Goal: Information Seeking & Learning: Learn about a topic

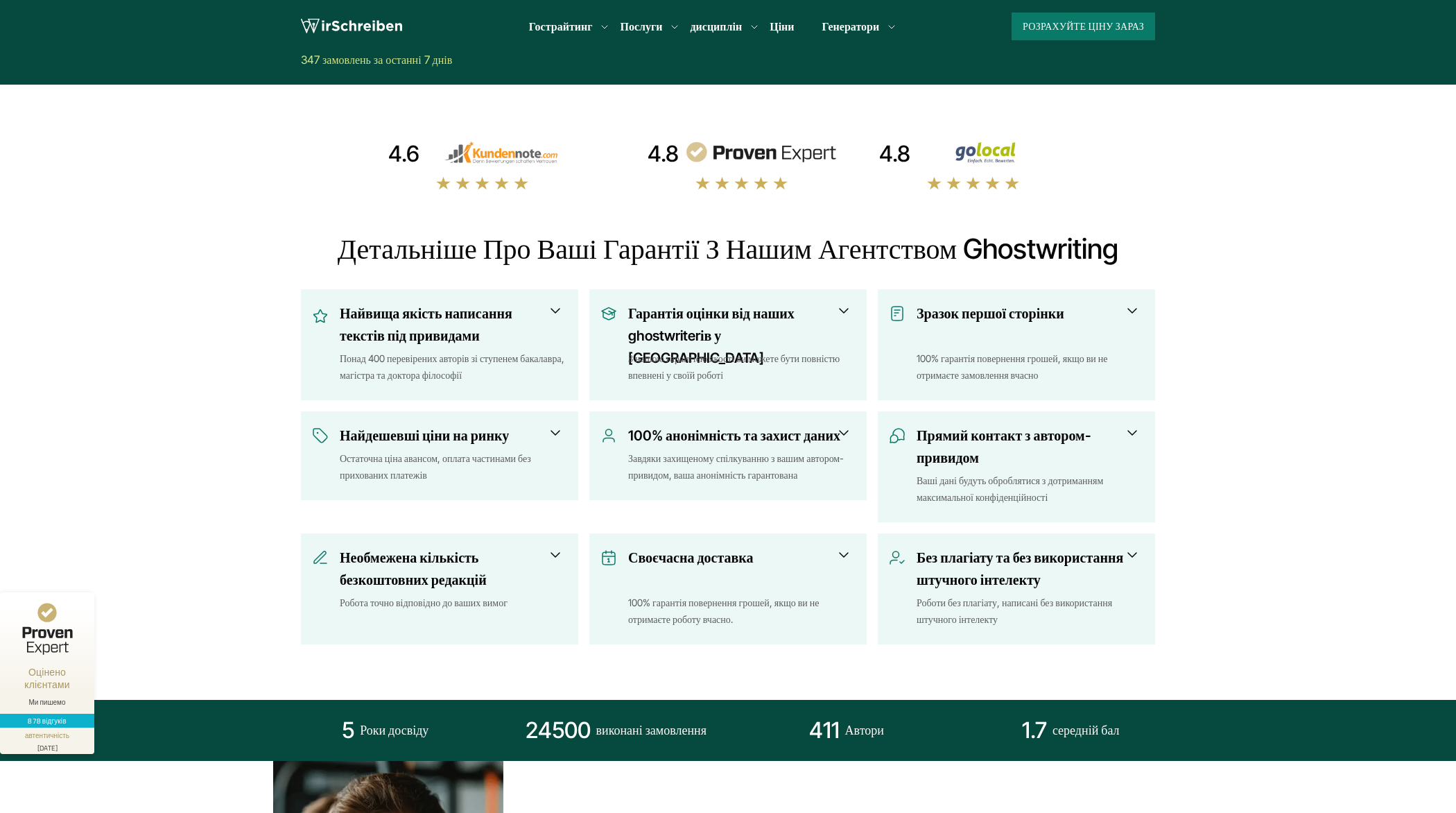
scroll to position [419, 0]
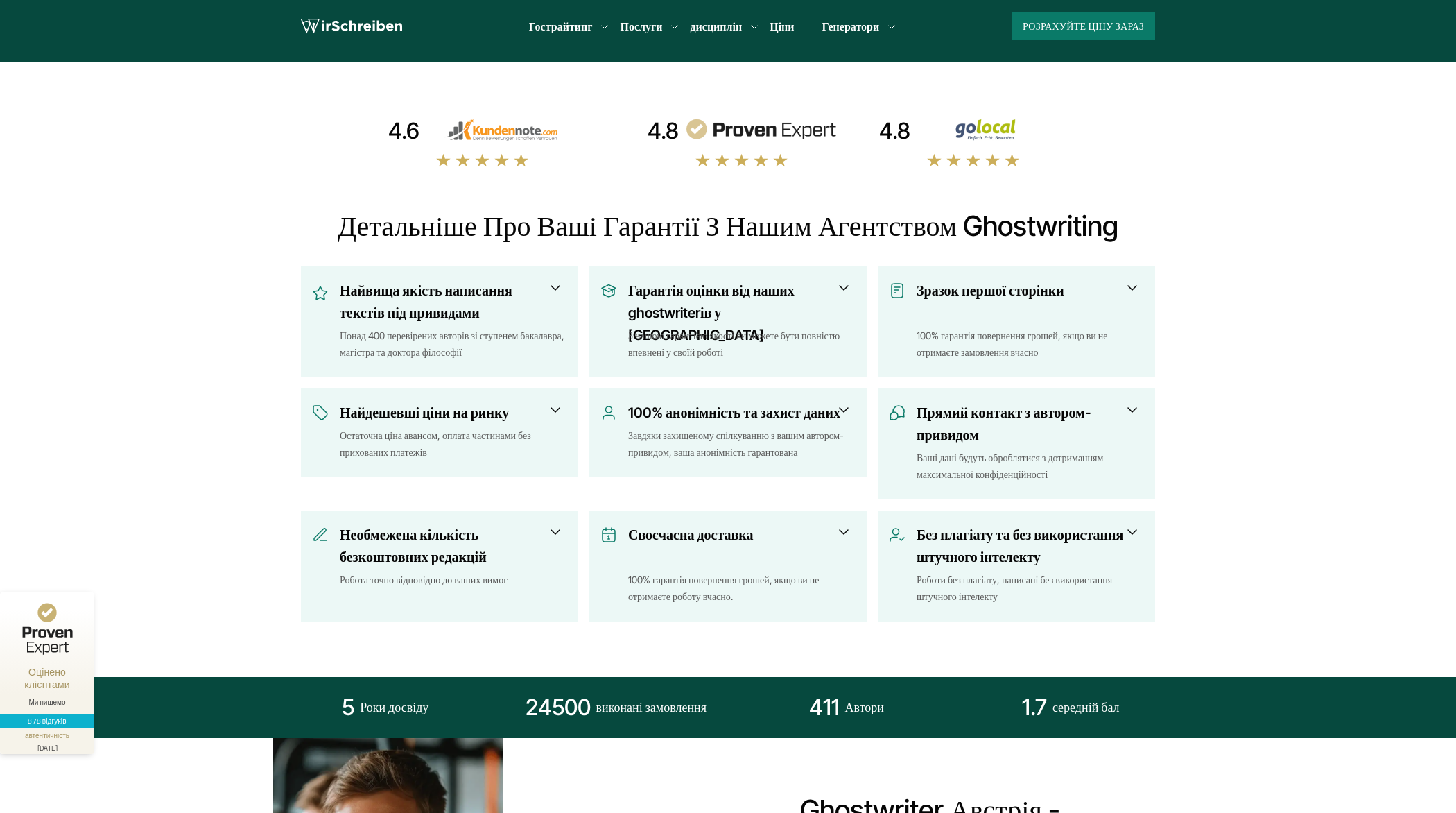
click at [839, 285] on span at bounding box center [845, 288] width 17 height 17
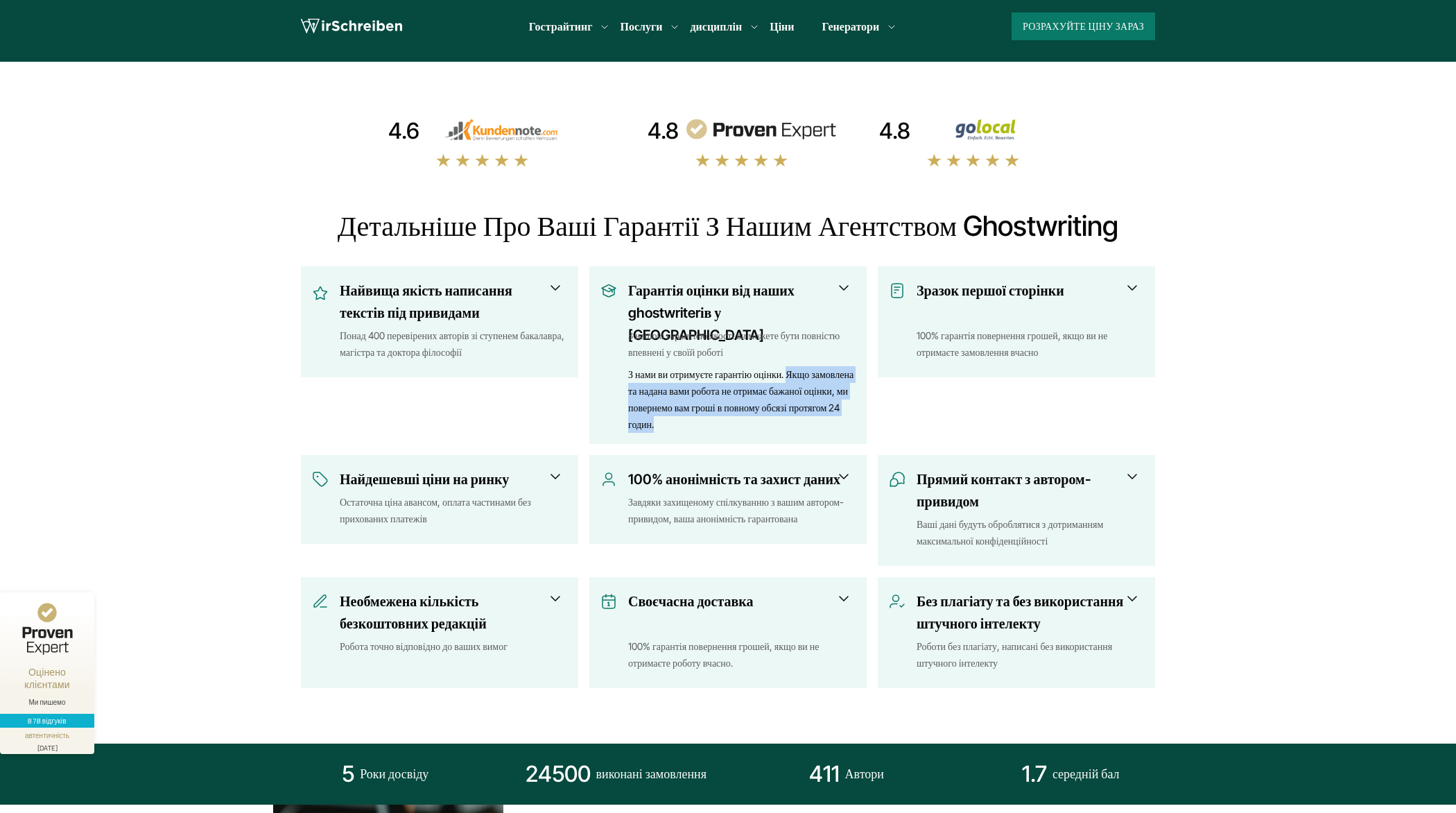
drag, startPoint x: 788, startPoint y: 373, endPoint x: 819, endPoint y: 438, distance: 72.0
click at [819, 438] on div "Гарантія оцінки від наших ghostwriterів у Відні З нашою гарантією якості ви мож…" at bounding box center [728, 355] width 277 height 178
copy font "Якщо замовлена ​​та надана вами робота не отримає бажаної оцінки, ми повернемо …"
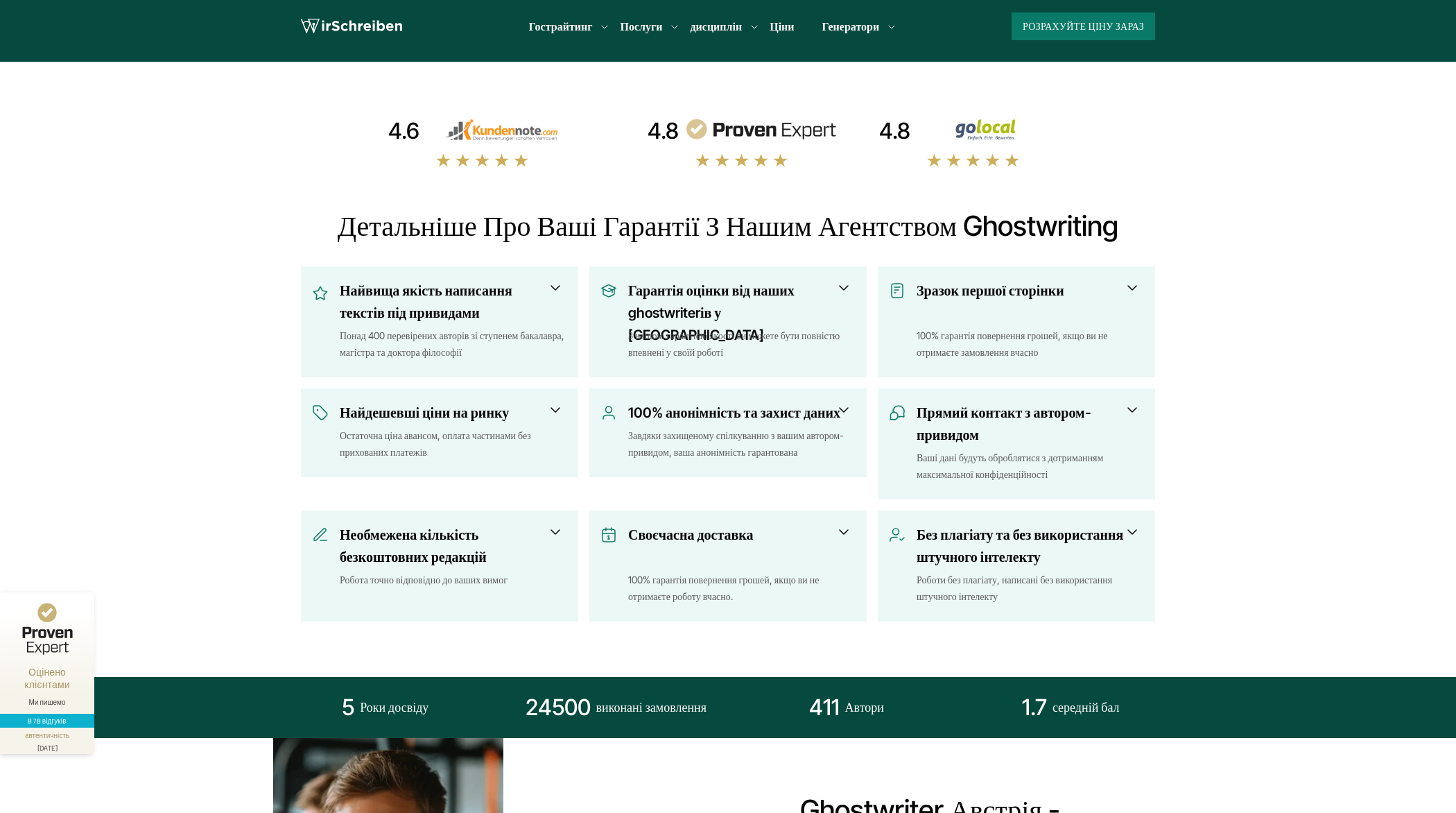
click at [550, 404] on span at bounding box center [555, 410] width 17 height 17
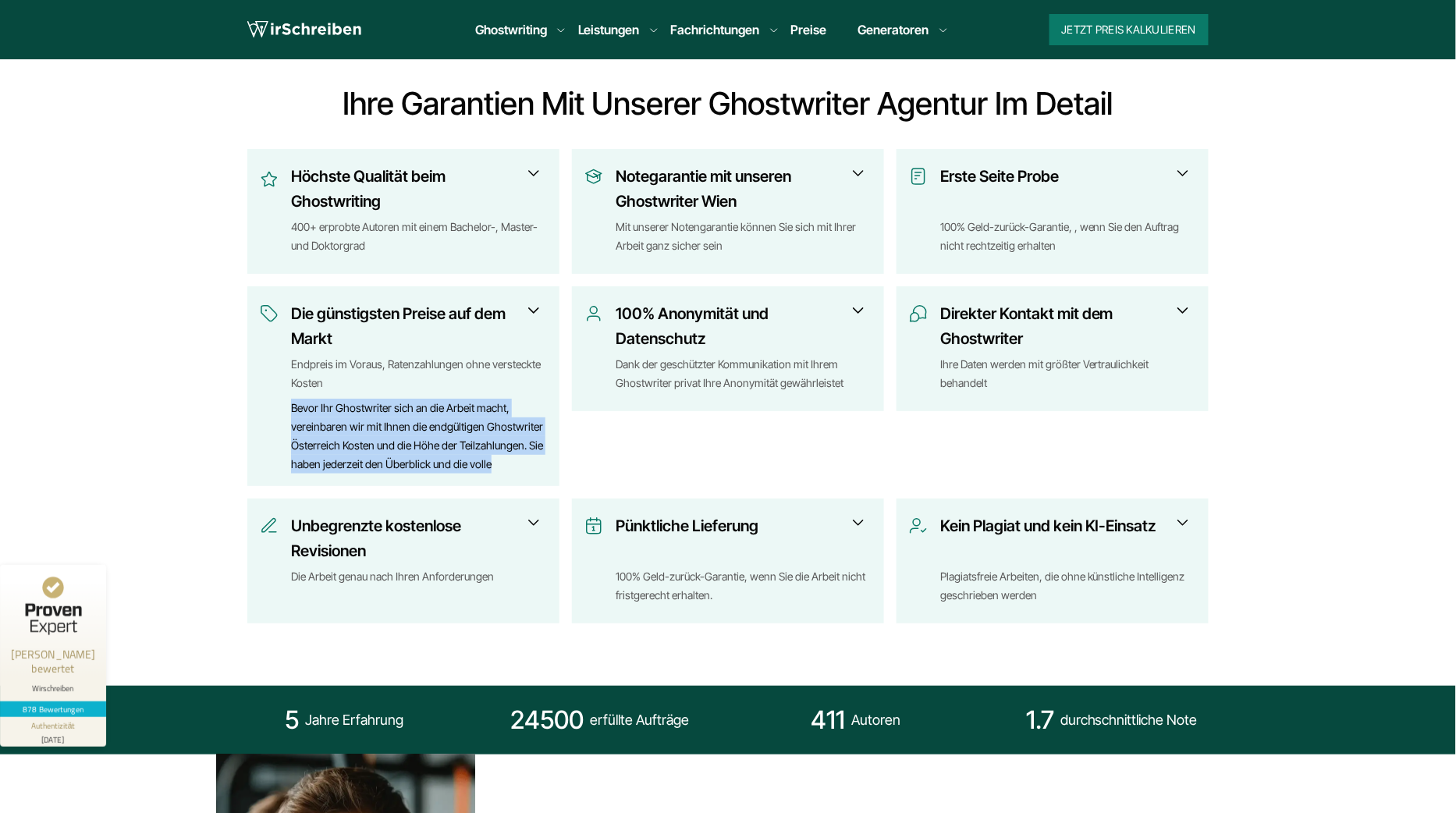
scroll to position [18, 0]
drag, startPoint x: 285, startPoint y: 407, endPoint x: 518, endPoint y: 480, distance: 244.2
click at [519, 480] on div "Die günstigsten Preise auf dem Markt Endpreis im Voraus, Ratenzahlungen ohne ve…" at bounding box center [404, 385] width 312 height 200
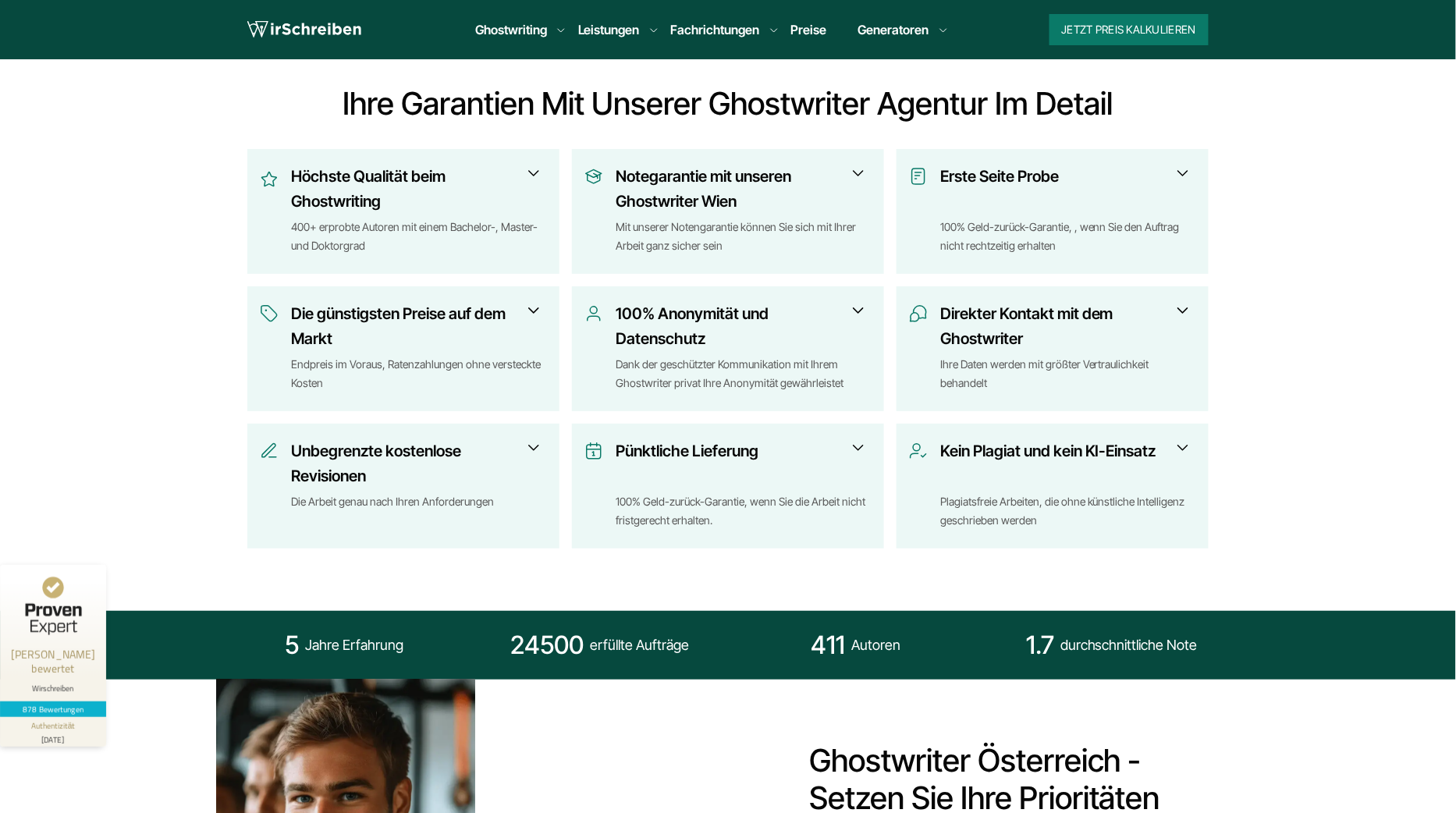
copy div "Bevor Ihr Ghostwriter sich an die Arbeit macht, vereinbaren wir mit Ihnen die e…"
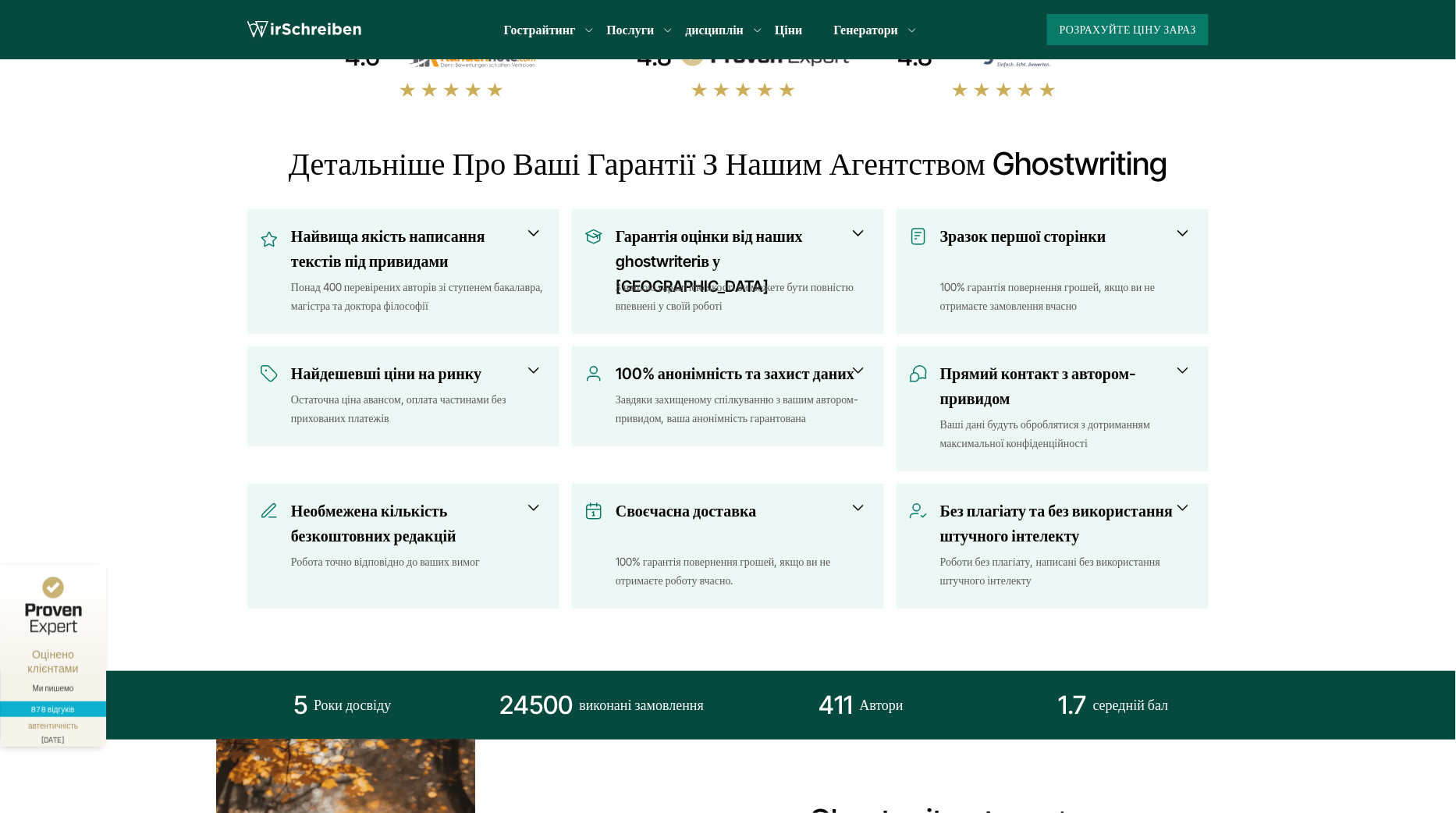
scroll to position [587, 0]
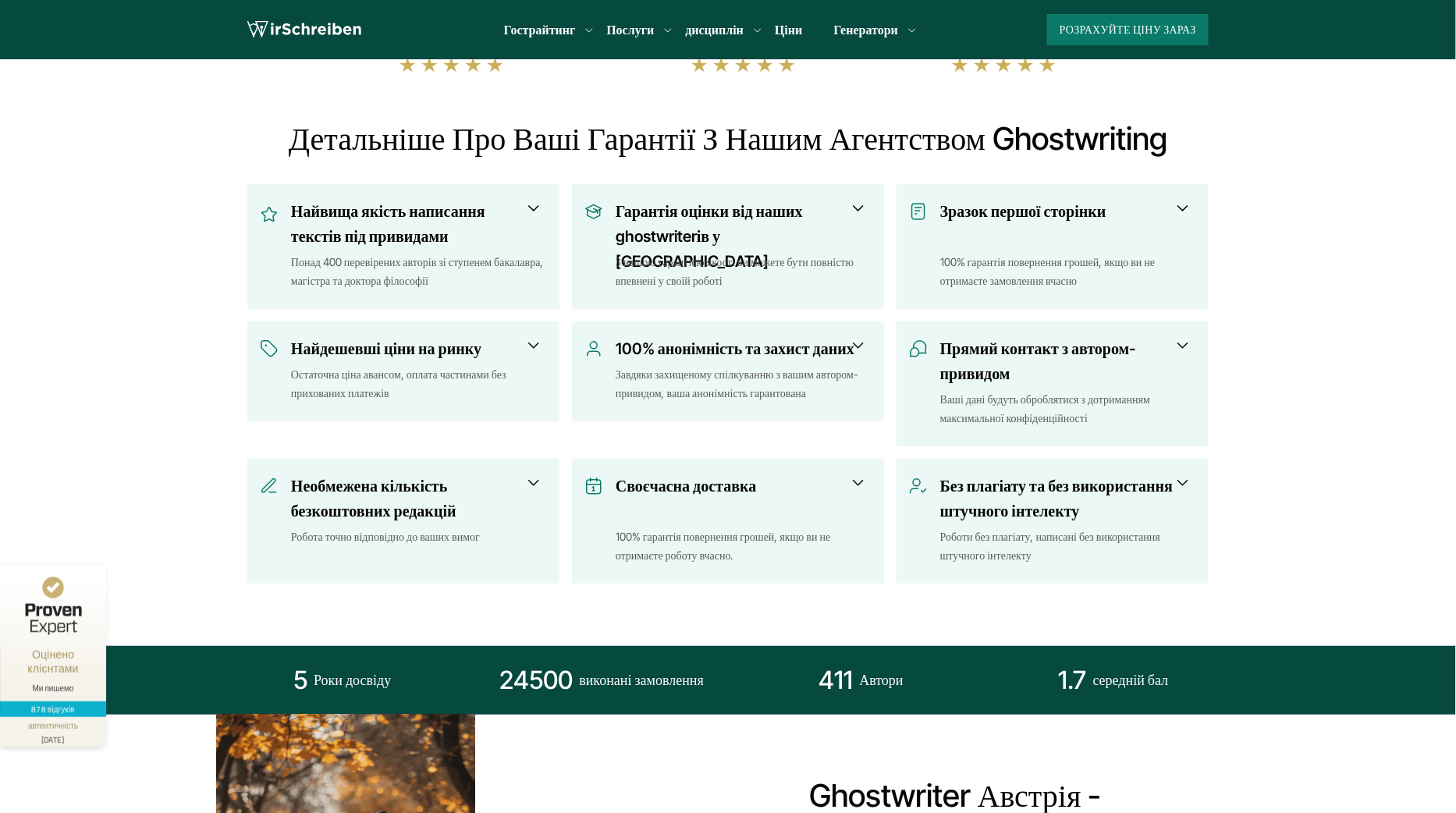
click at [536, 204] on span at bounding box center [534, 209] width 19 height 19
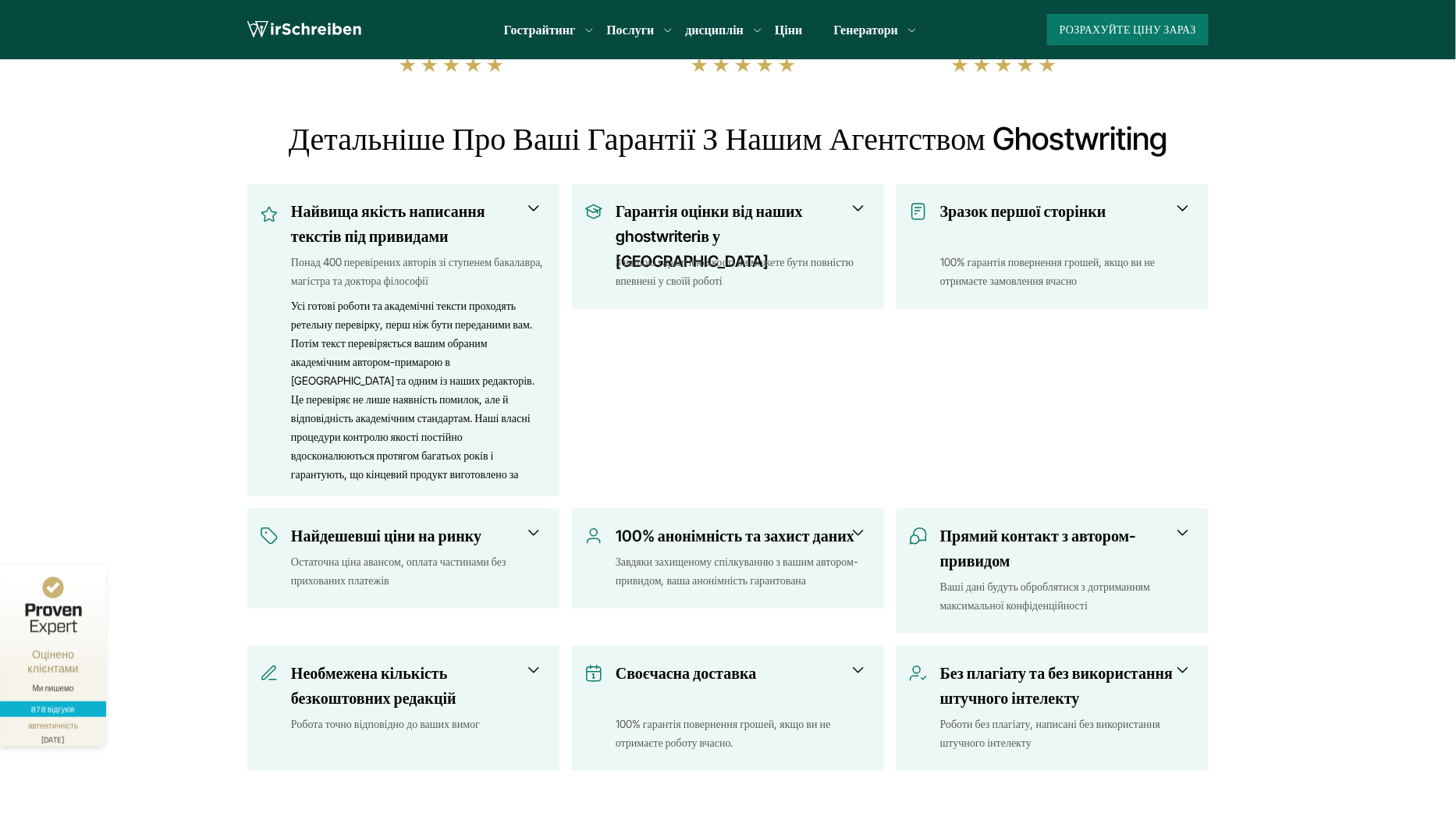
click at [534, 529] on span at bounding box center [534, 533] width 19 height 19
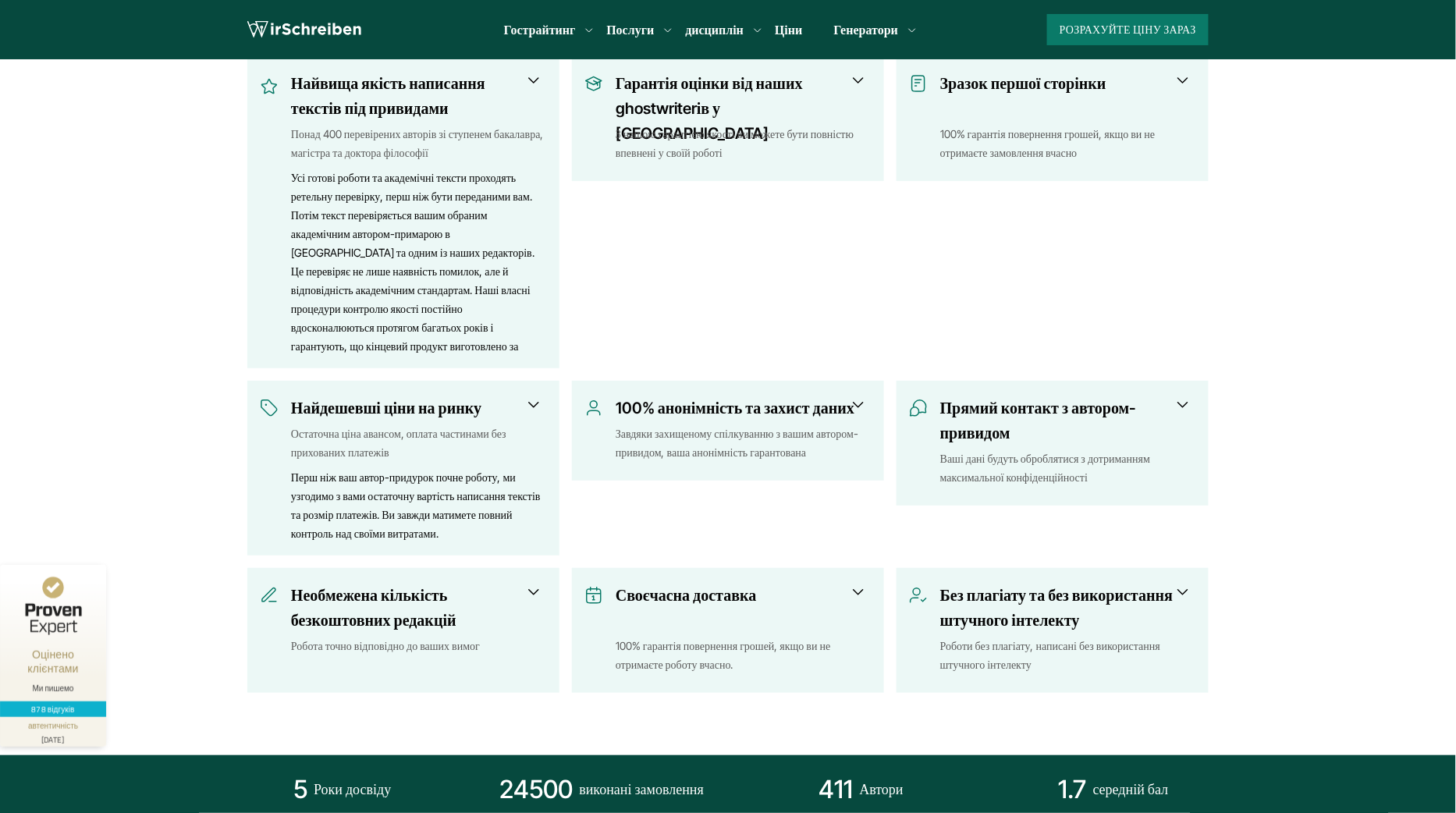
scroll to position [703, 0]
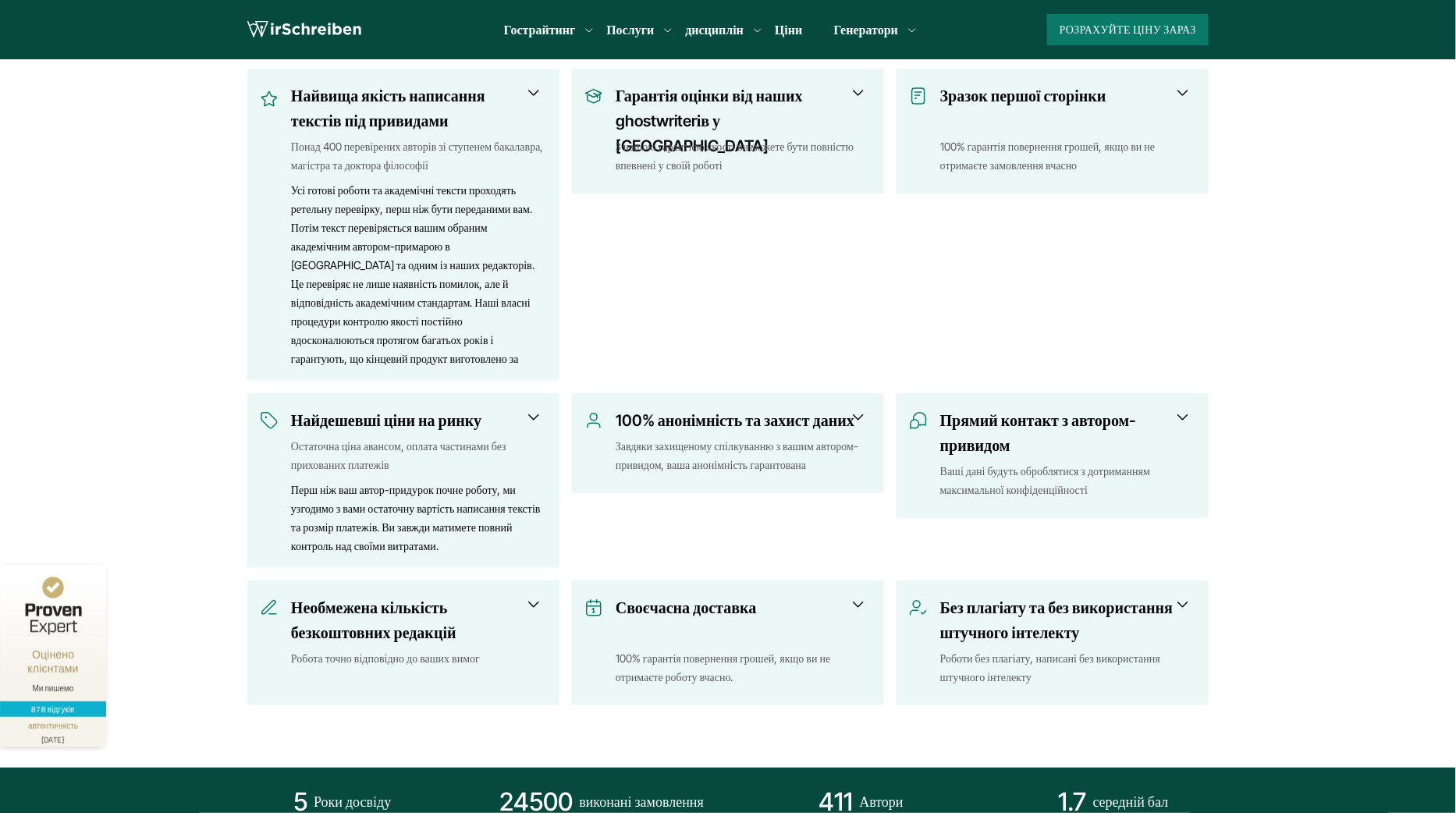
click at [1178, 414] on span at bounding box center [1182, 417] width 19 height 19
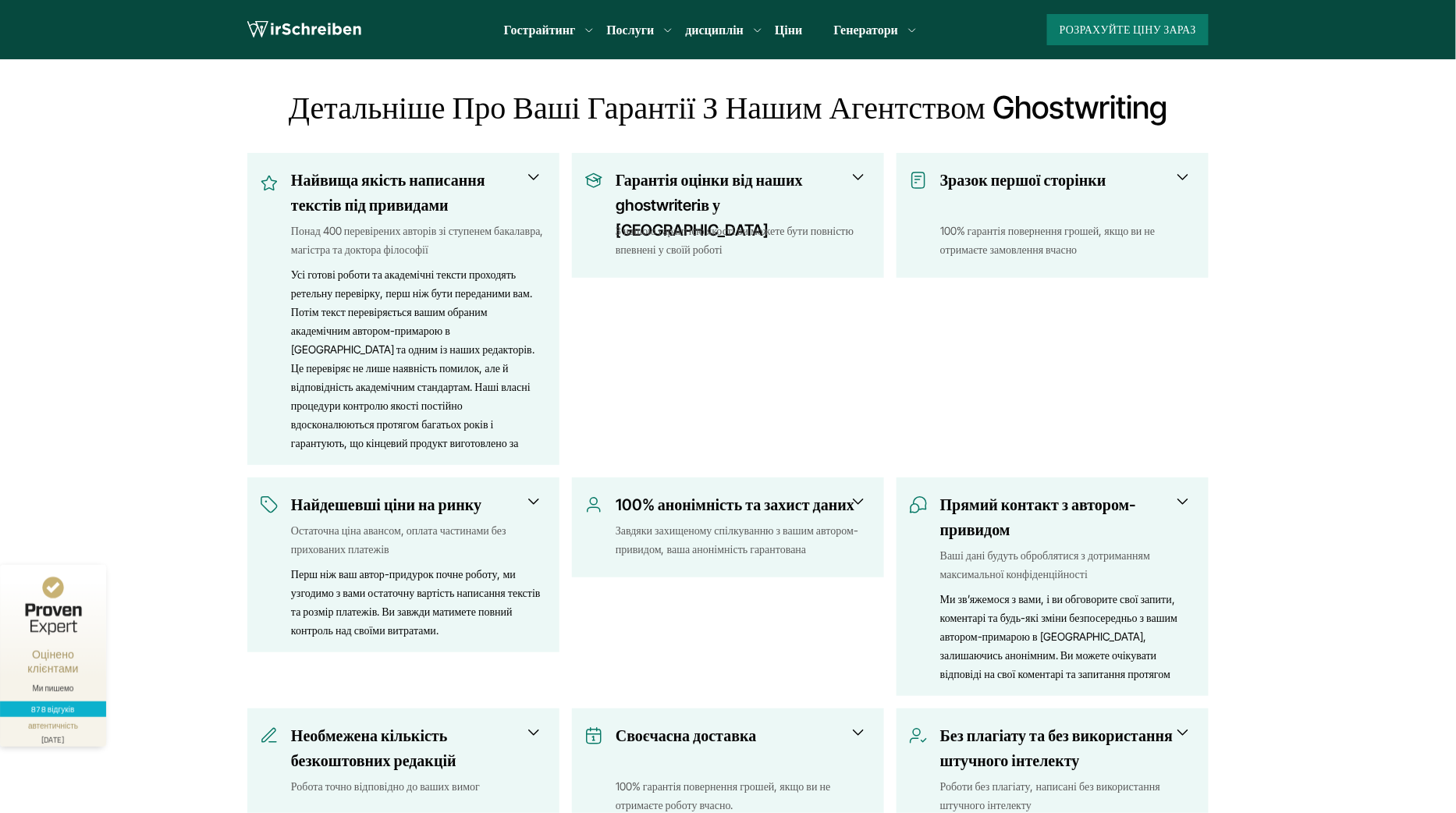
scroll to position [594, 0]
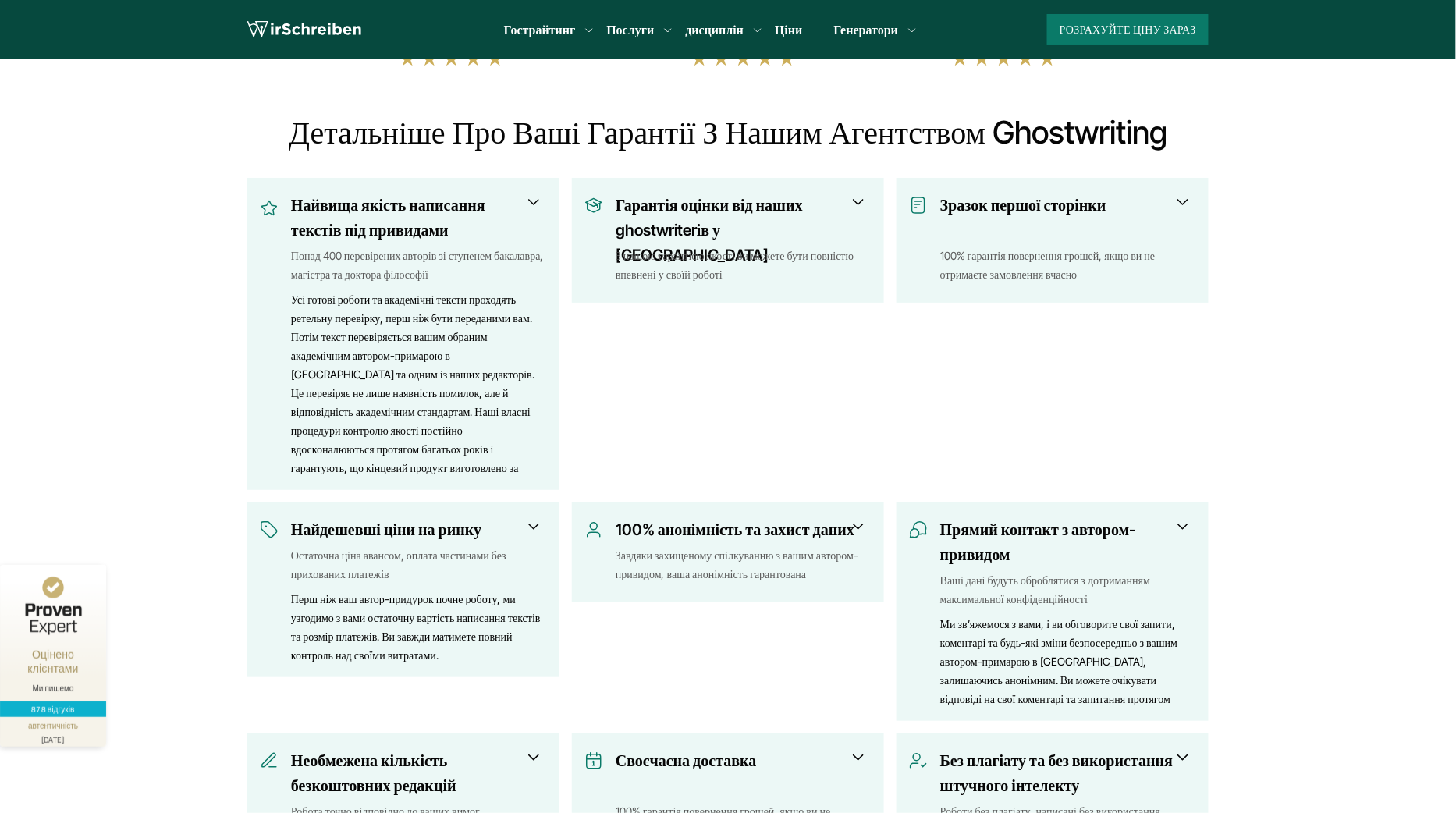
click at [1184, 192] on span at bounding box center [1182, 202] width 19 height 19
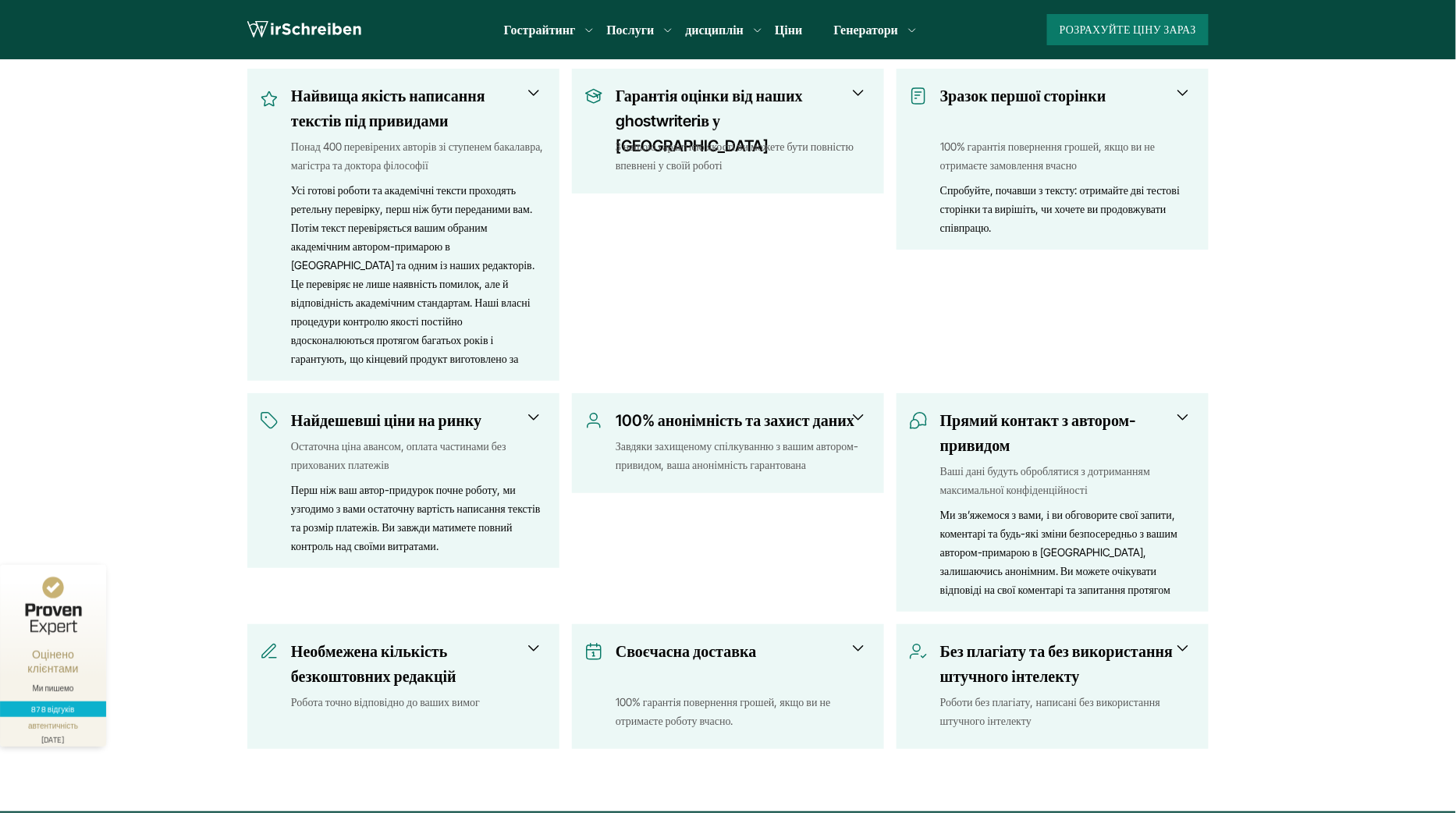
scroll to position [704, 0]
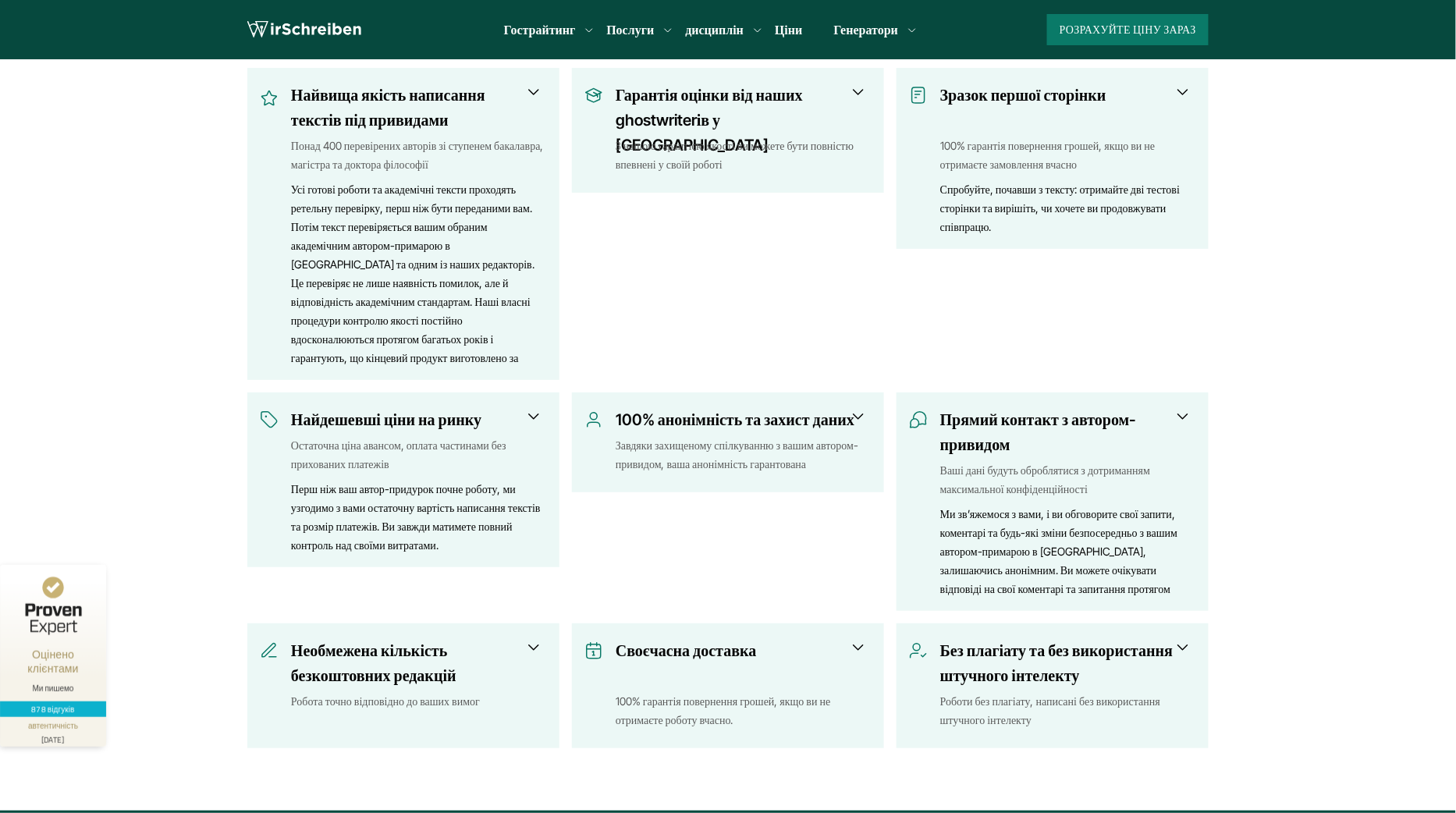
click at [870, 497] on div "Найвища якість написання текстів під привидами Понад 400 перевірених авторів зі…" at bounding box center [728, 407] width 961 height 680
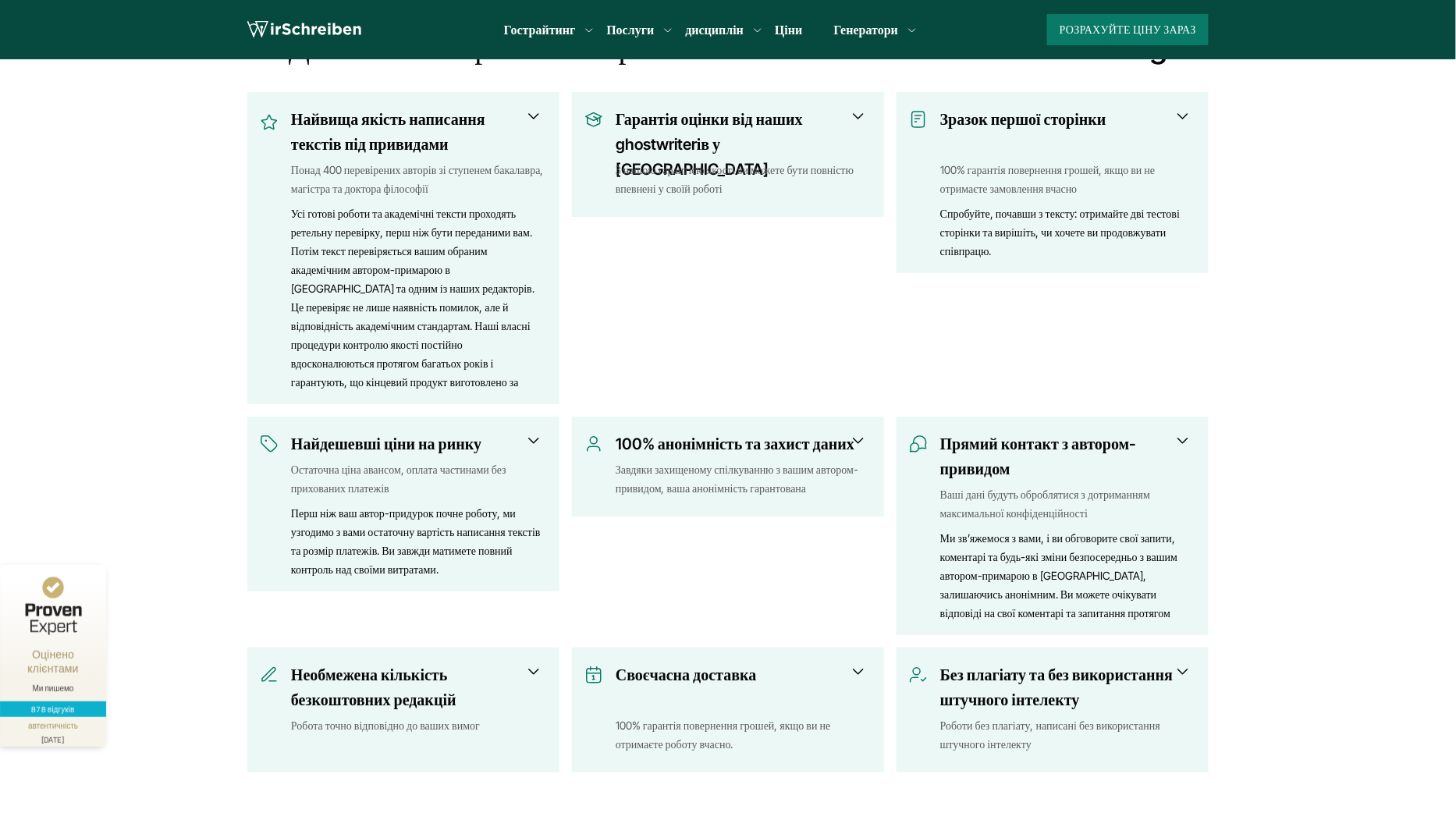
scroll to position [672, 0]
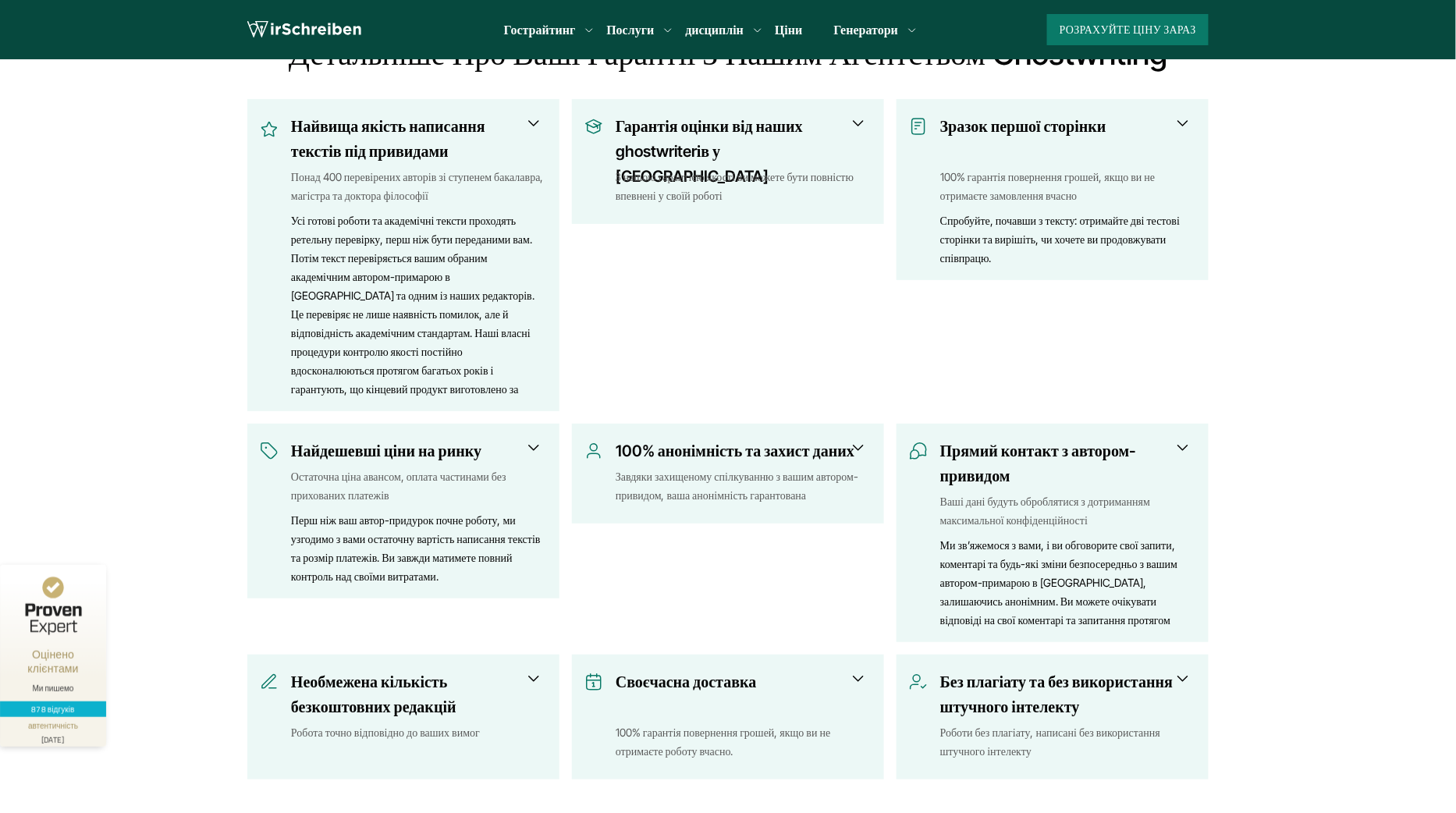
click at [532, 446] on span at bounding box center [534, 448] width 19 height 19
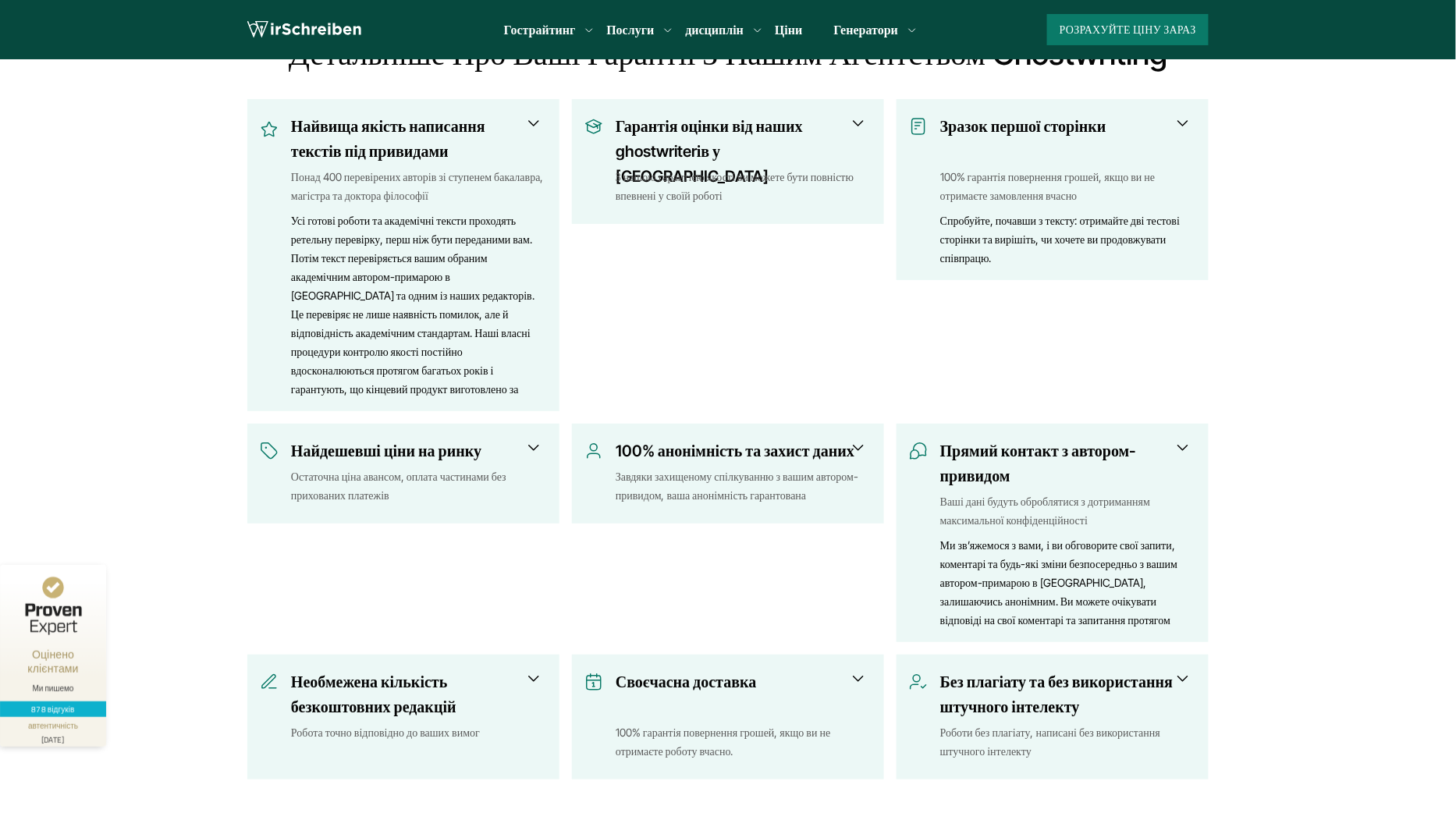
click at [532, 446] on span at bounding box center [534, 448] width 19 height 19
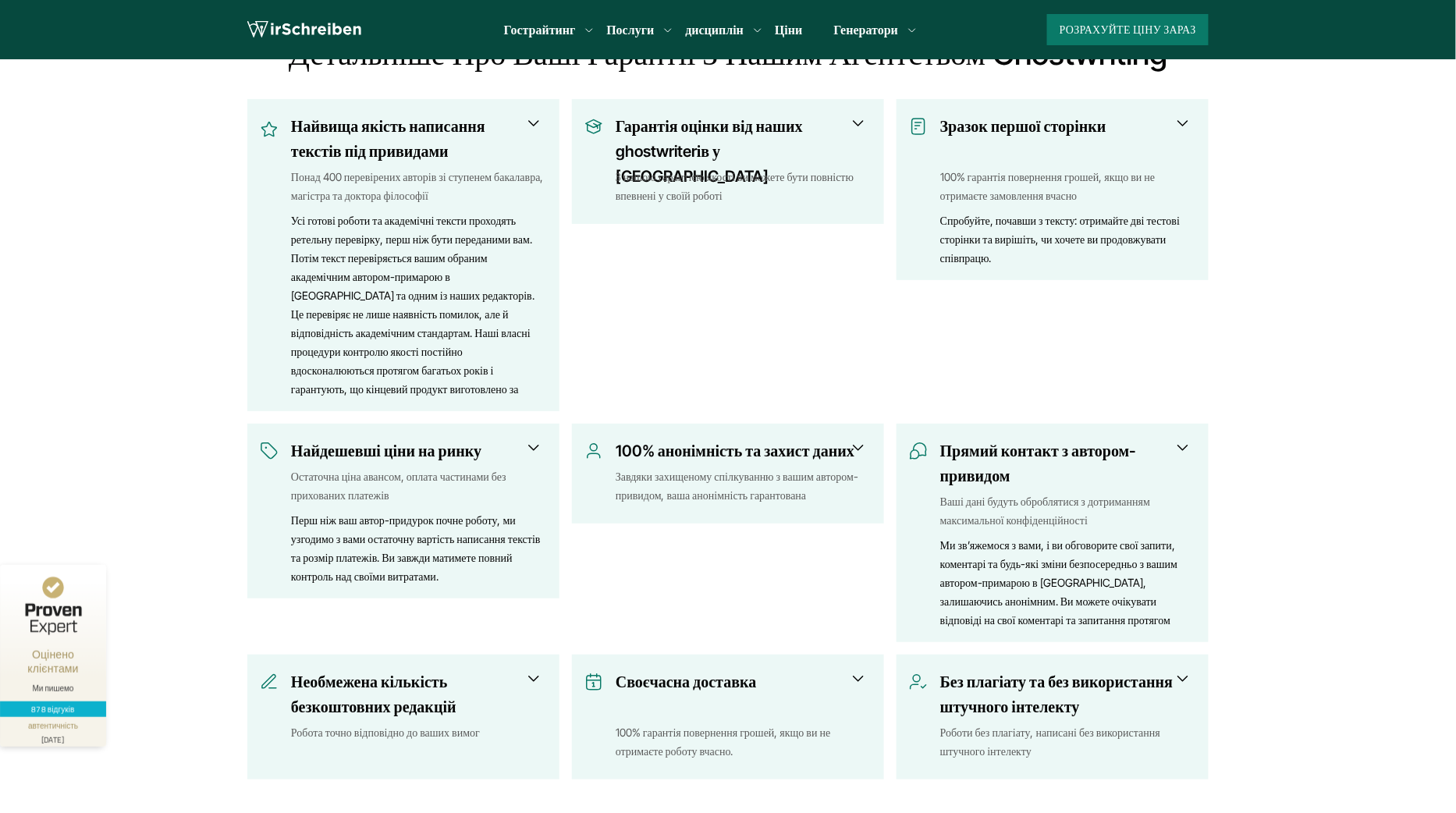
click at [530, 443] on span at bounding box center [534, 448] width 19 height 19
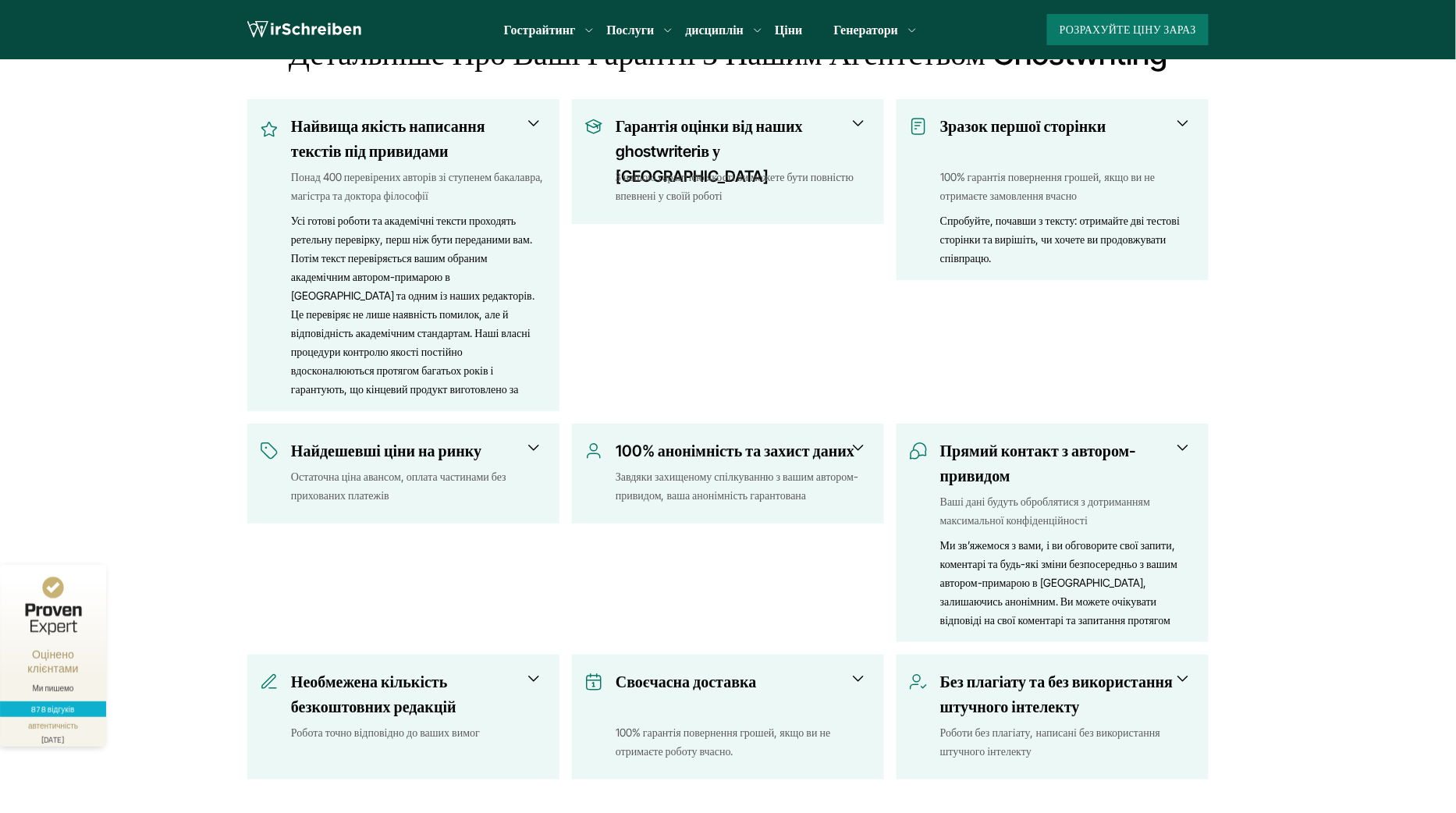
click at [529, 456] on h3 "Найдешевші ціни на ринку" at bounding box center [413, 450] width 246 height 25
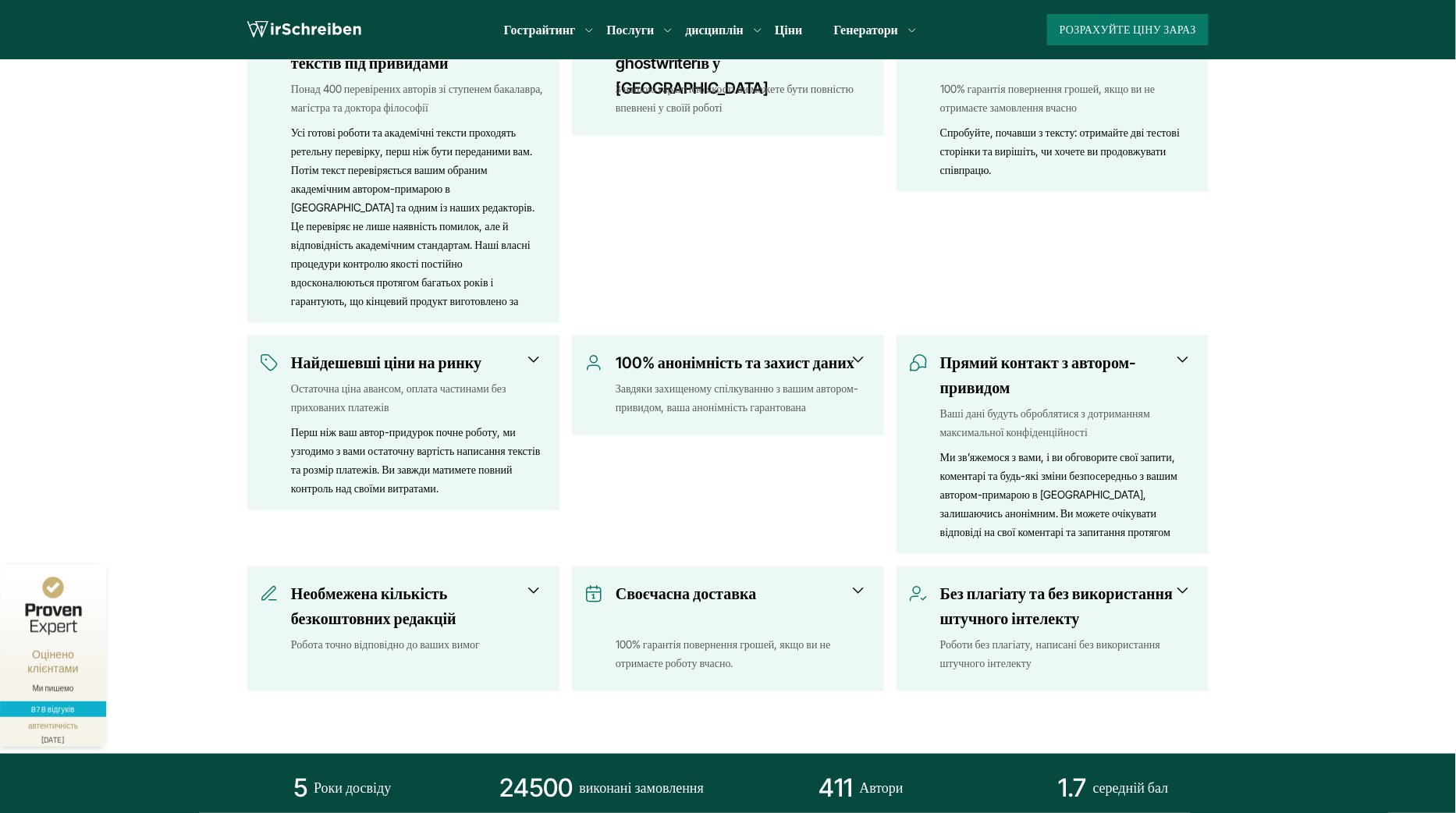
scroll to position [772, 0]
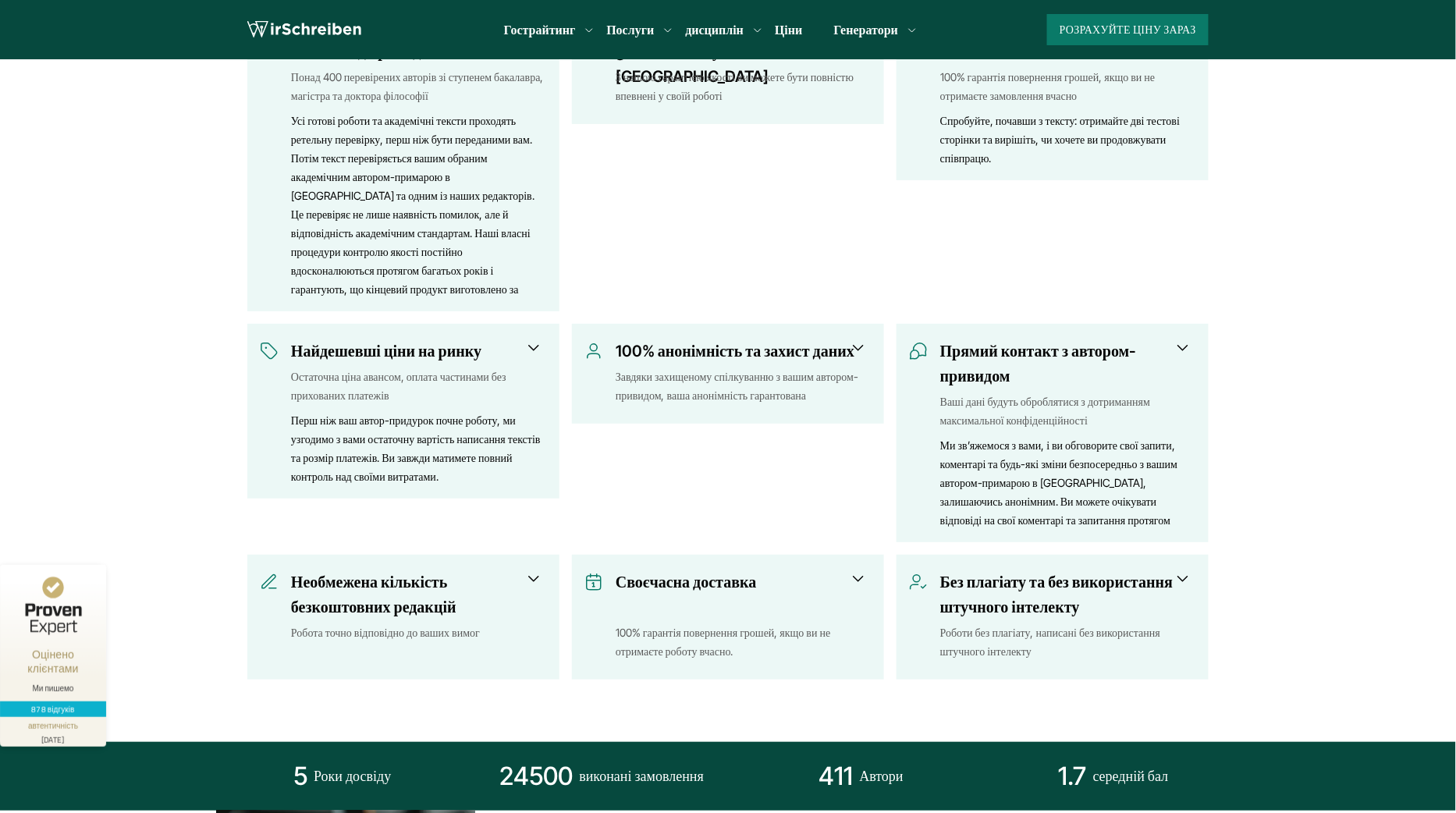
click at [524, 577] on span at bounding box center [534, 579] width 19 height 19
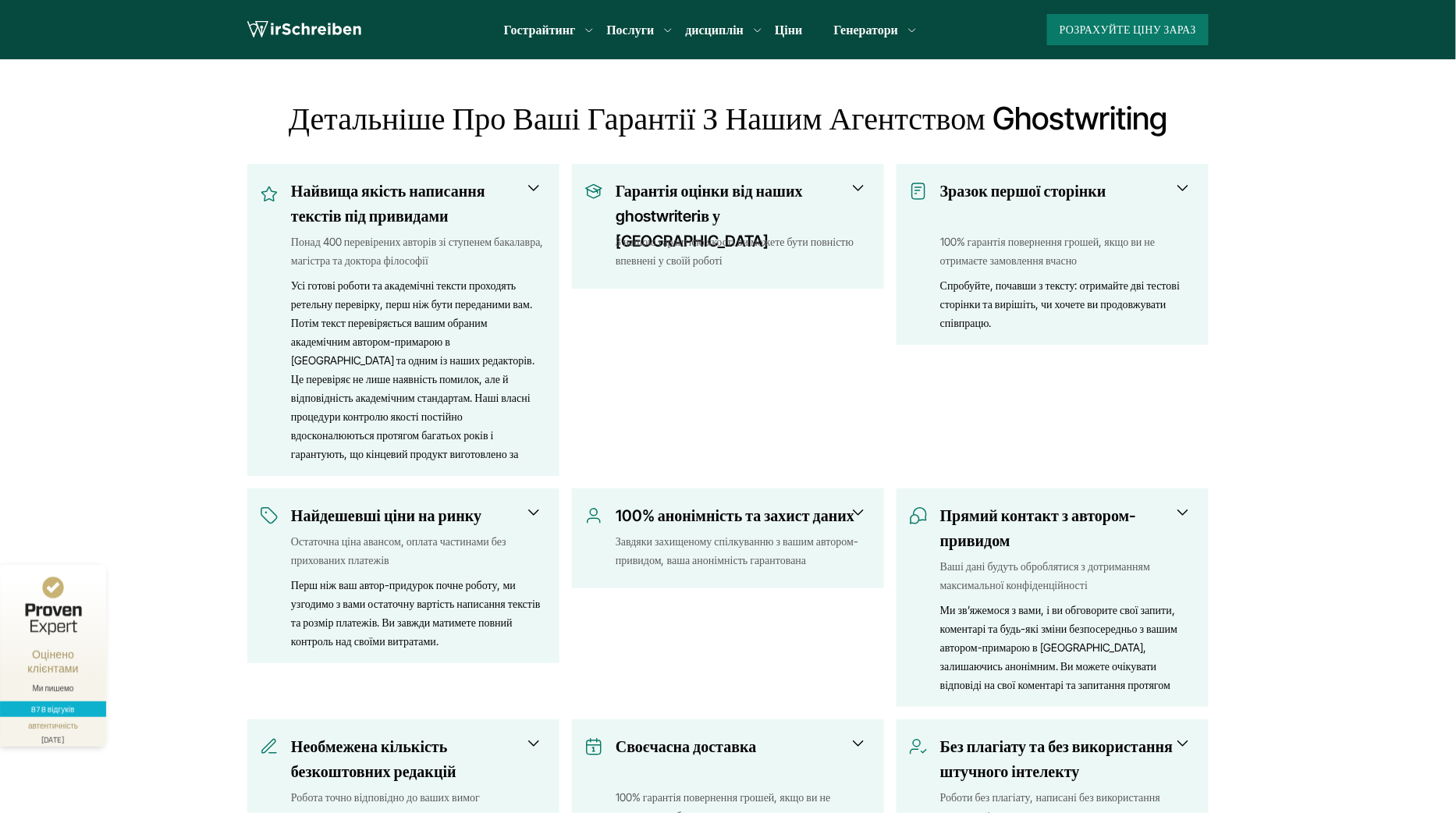
scroll to position [956, 0]
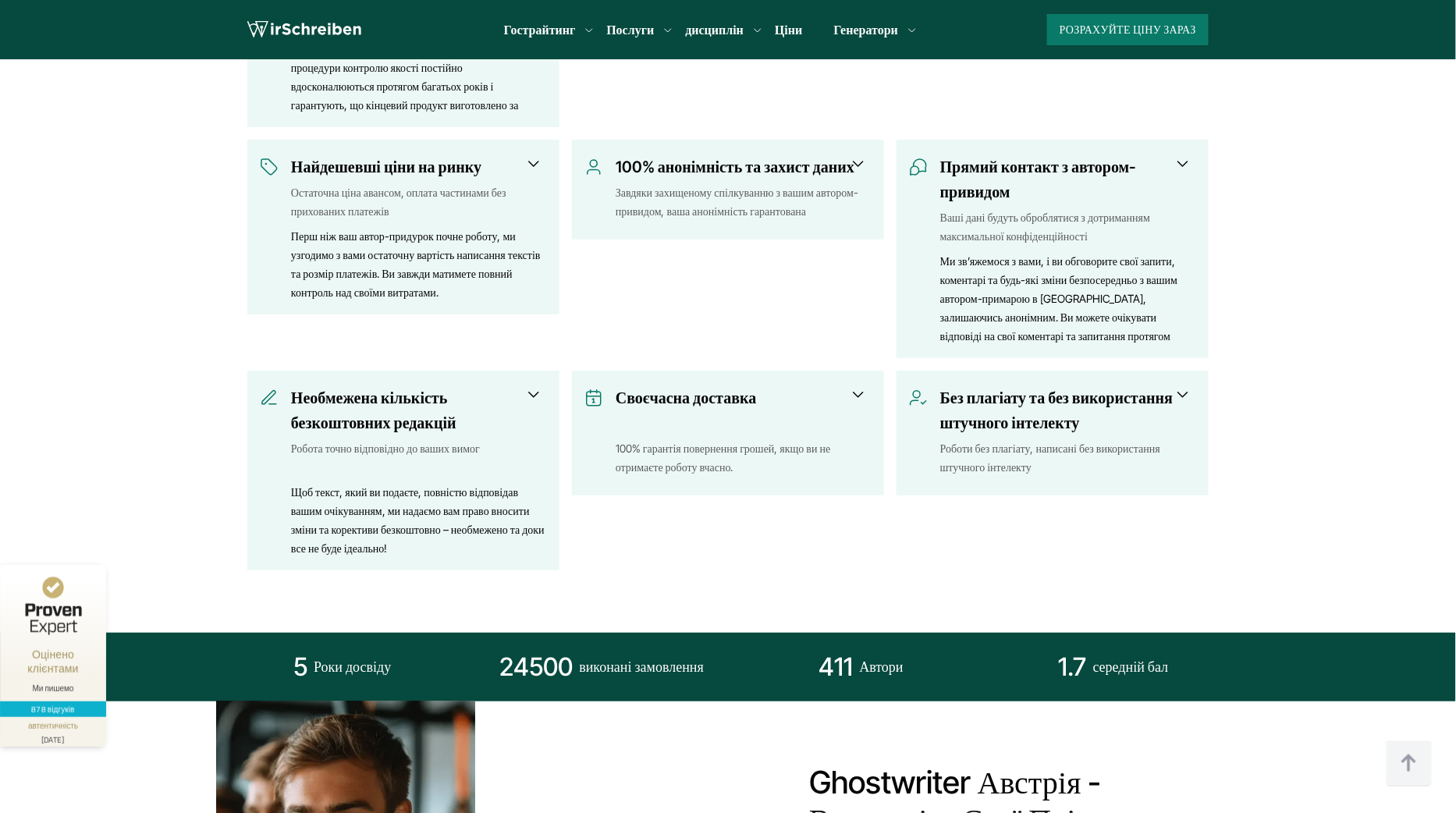
click at [1183, 391] on span at bounding box center [1182, 395] width 19 height 19
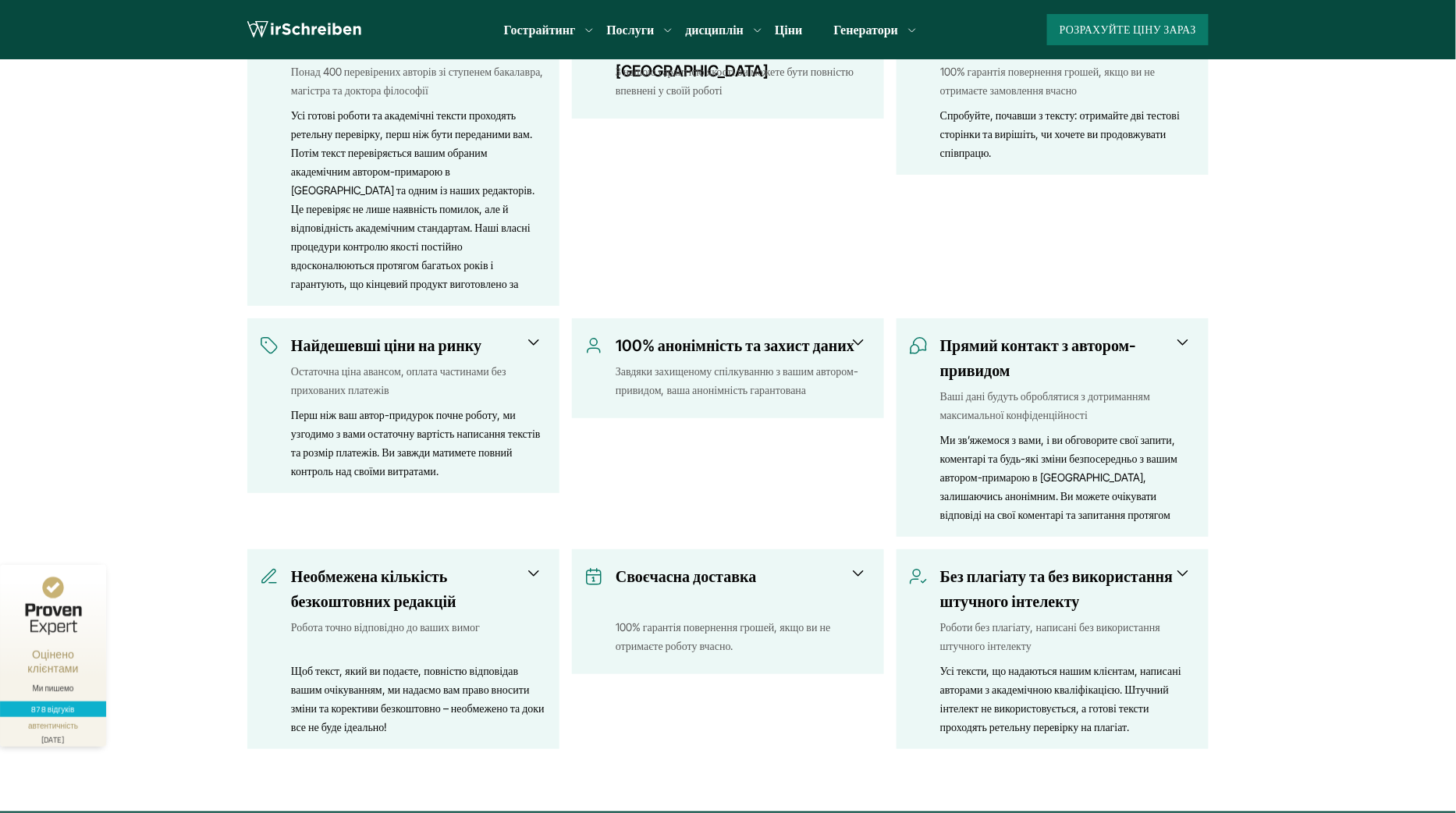
scroll to position [777, 0]
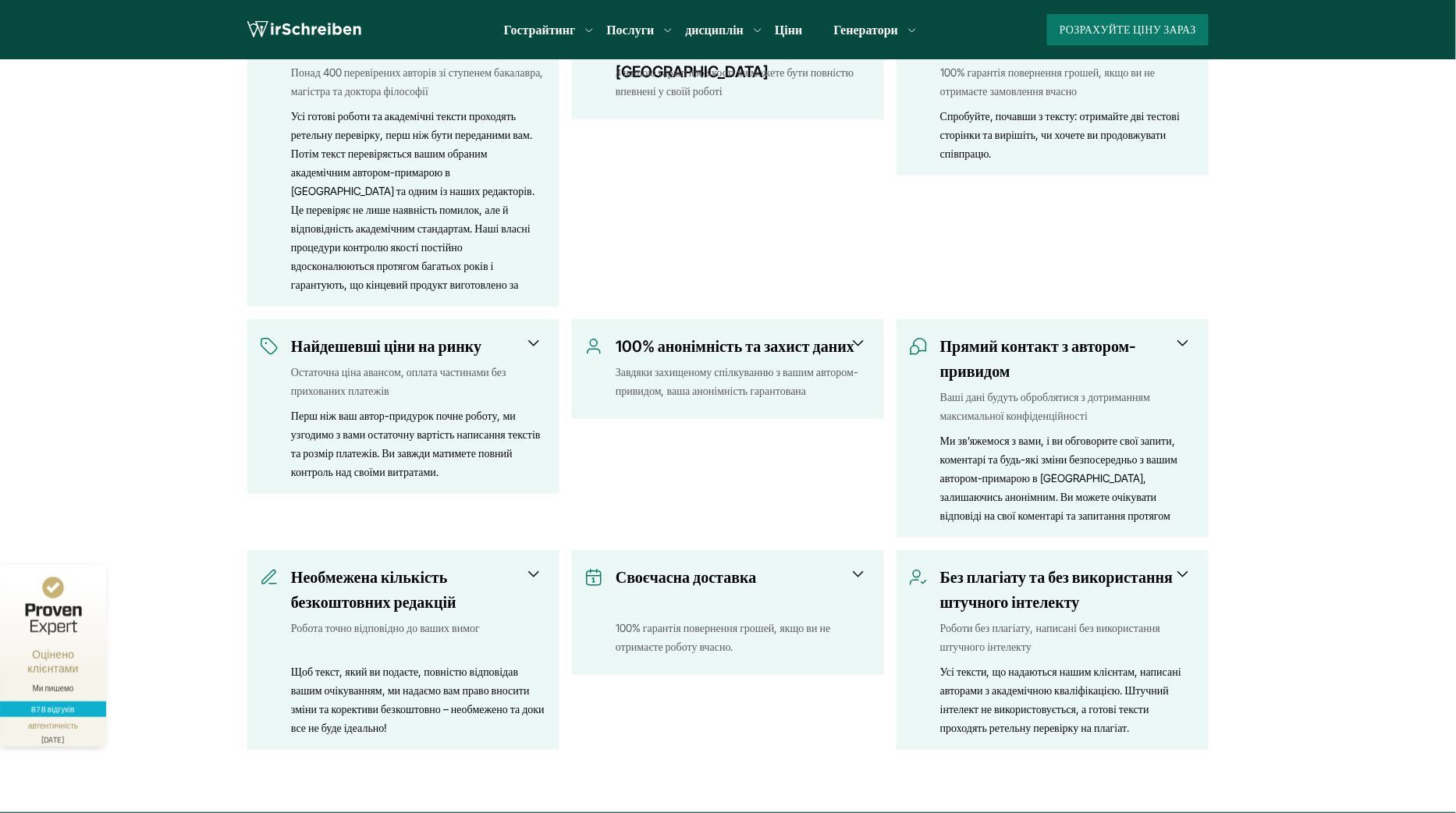
click at [843, 341] on font "100% анонімність та захист даних" at bounding box center [735, 346] width 239 height 19
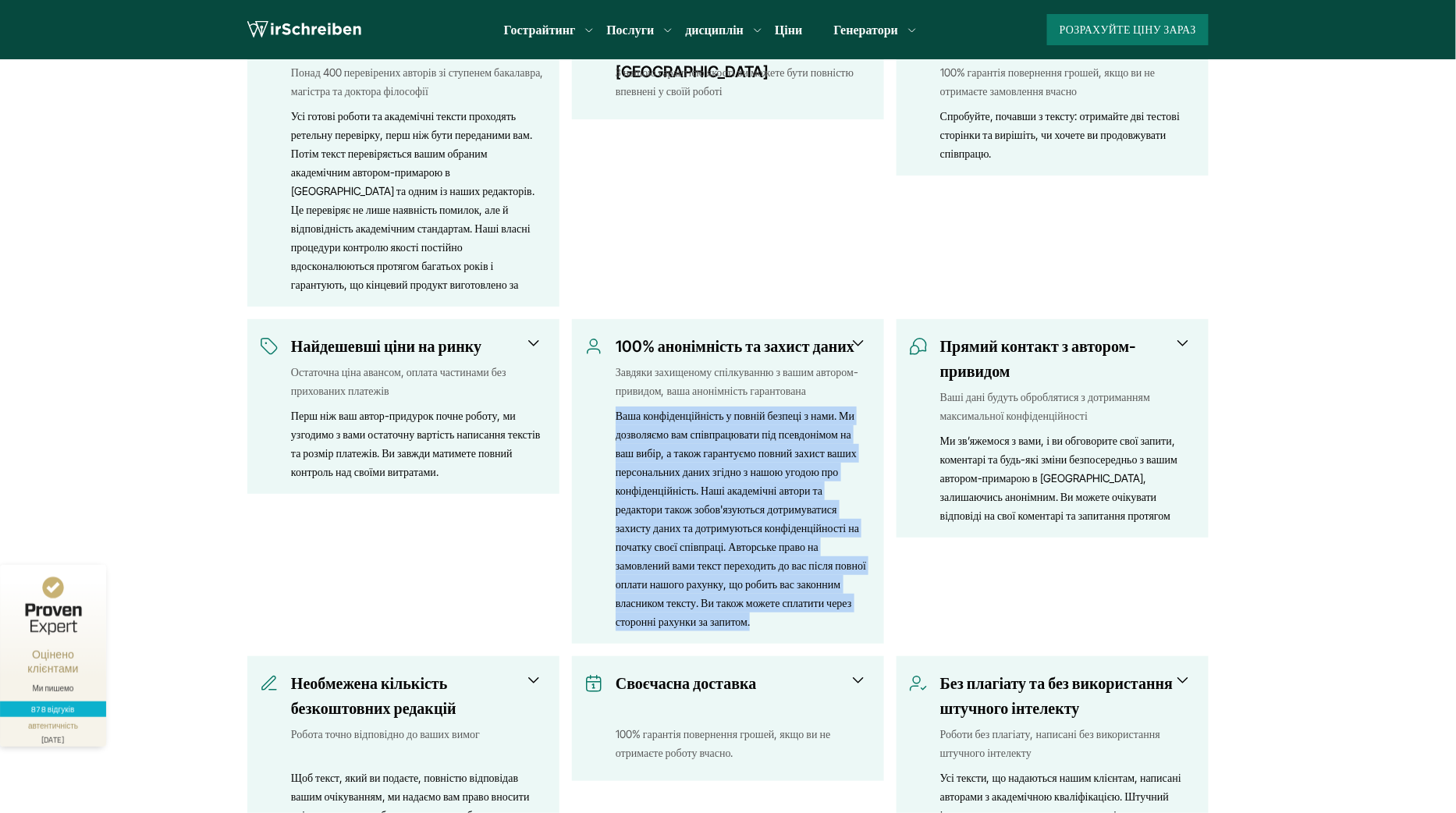
drag, startPoint x: 609, startPoint y: 414, endPoint x: 823, endPoint y: 637, distance: 309.1
click at [823, 637] on div "100% анонімність та захист даних Завдяки захищеному спілкуванню з вашим автором…" at bounding box center [728, 481] width 312 height 324
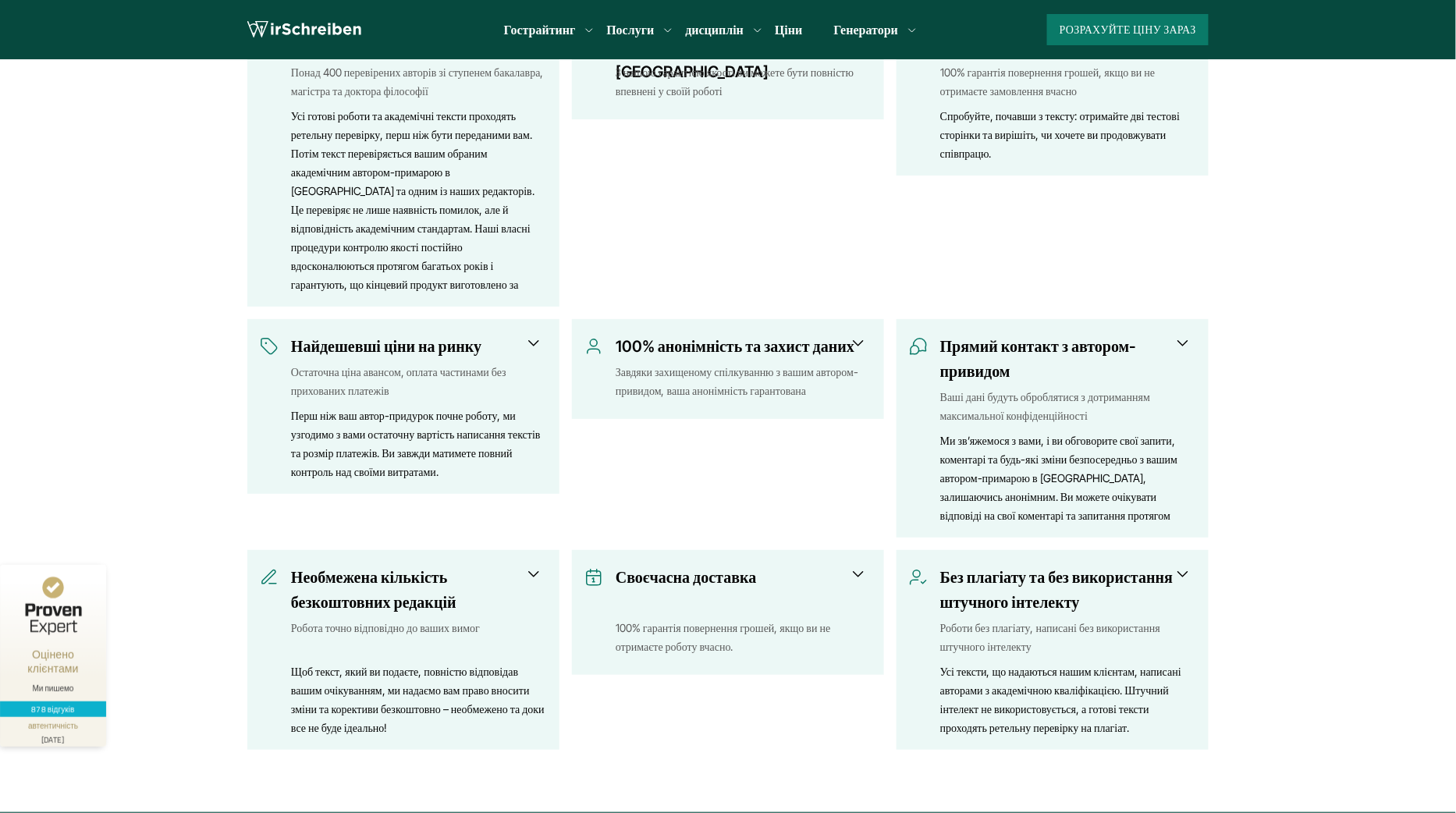
click at [849, 365] on font "Завдяки захищеному спілкуванню з вашим автором-привидом, ваша анонімність гаран…" at bounding box center [737, 381] width 243 height 32
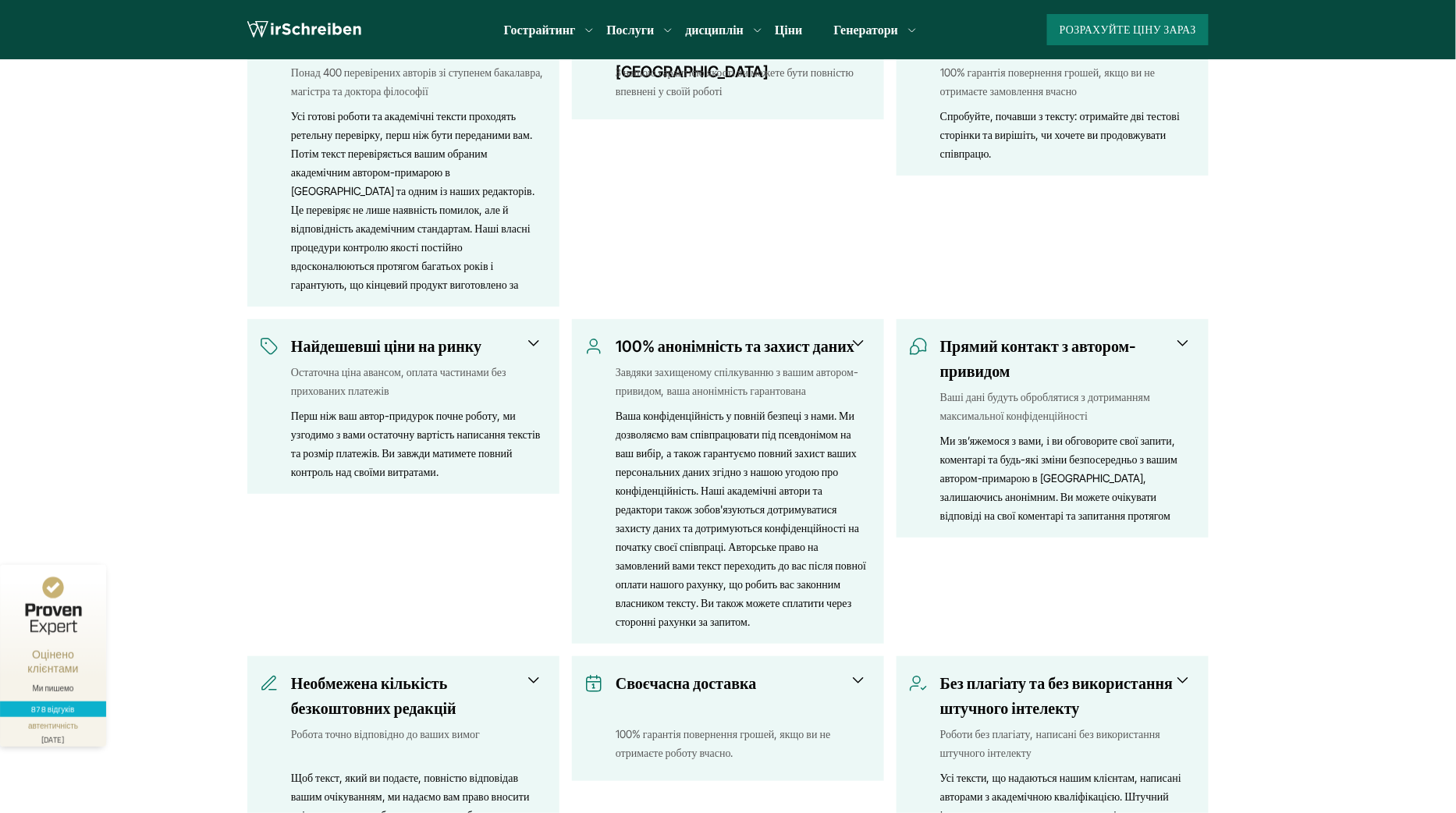
drag, startPoint x: 619, startPoint y: 412, endPoint x: 785, endPoint y: 621, distance: 266.9
click at [786, 624] on div "Ваша конфіденційність у повній безпеці з нами. Ми дозволяємо вам співпрацювати …" at bounding box center [742, 518] width 255 height 225
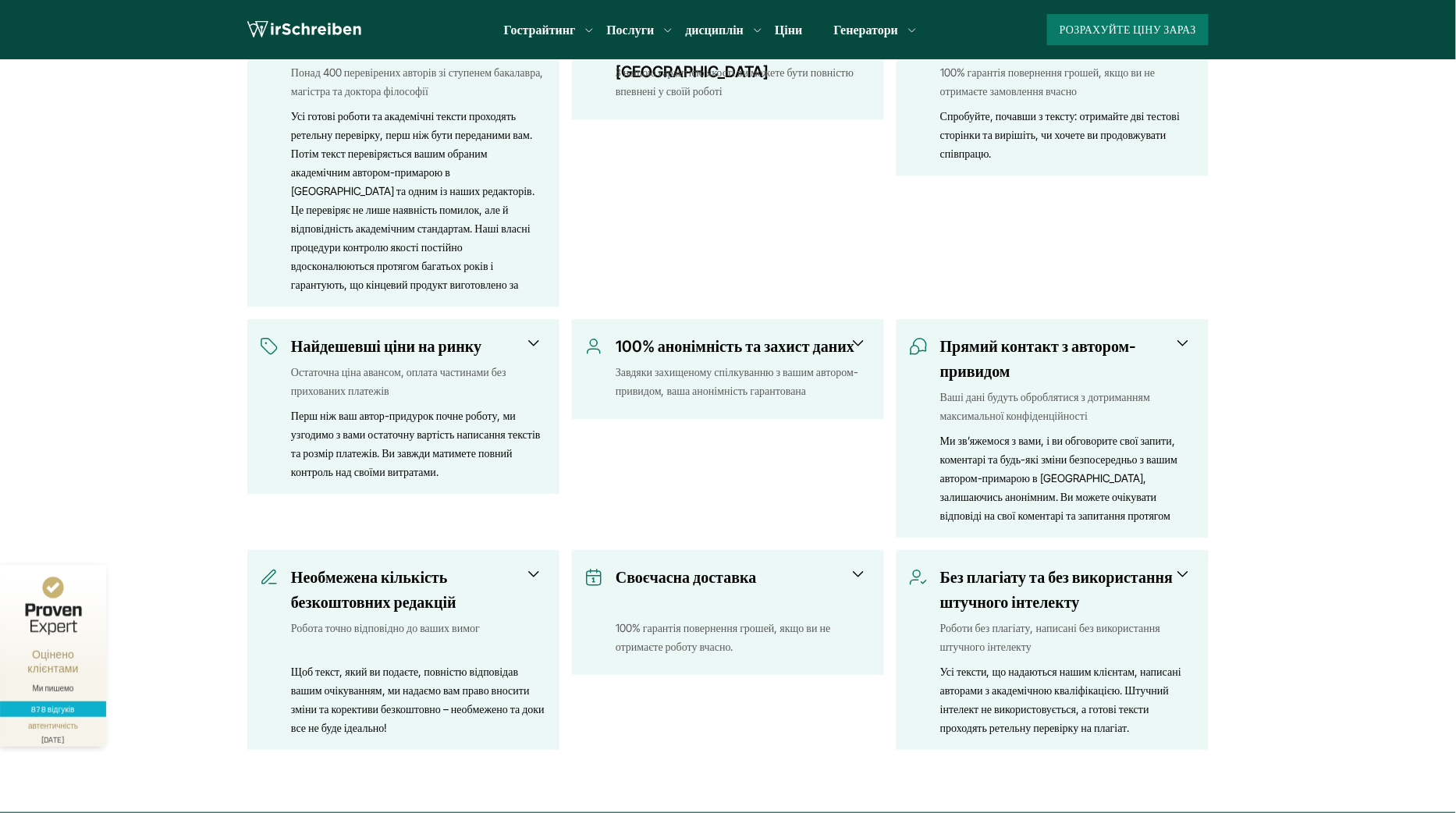
click at [848, 400] on div "100% анонімність та захист даних Завдяки захищеному спілкуванню з вашим автором…" at bounding box center [728, 370] width 287 height 73
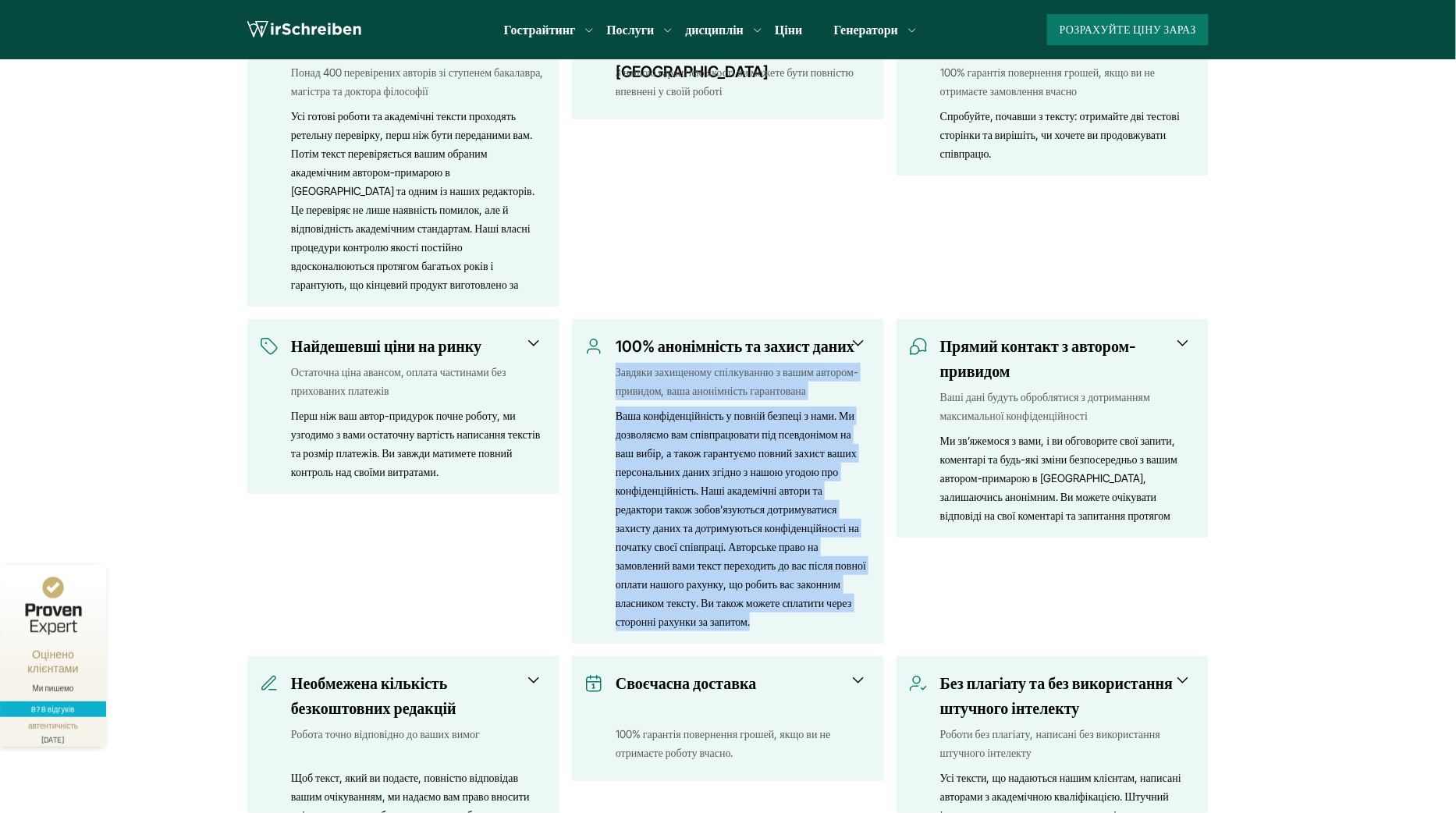
drag, startPoint x: 602, startPoint y: 364, endPoint x: 780, endPoint y: 621, distance: 312.6
click at [780, 621] on div "100% анонімність та захист даних Завдяки захищеному спілкуванню з вашим автором…" at bounding box center [728, 482] width 287 height 297
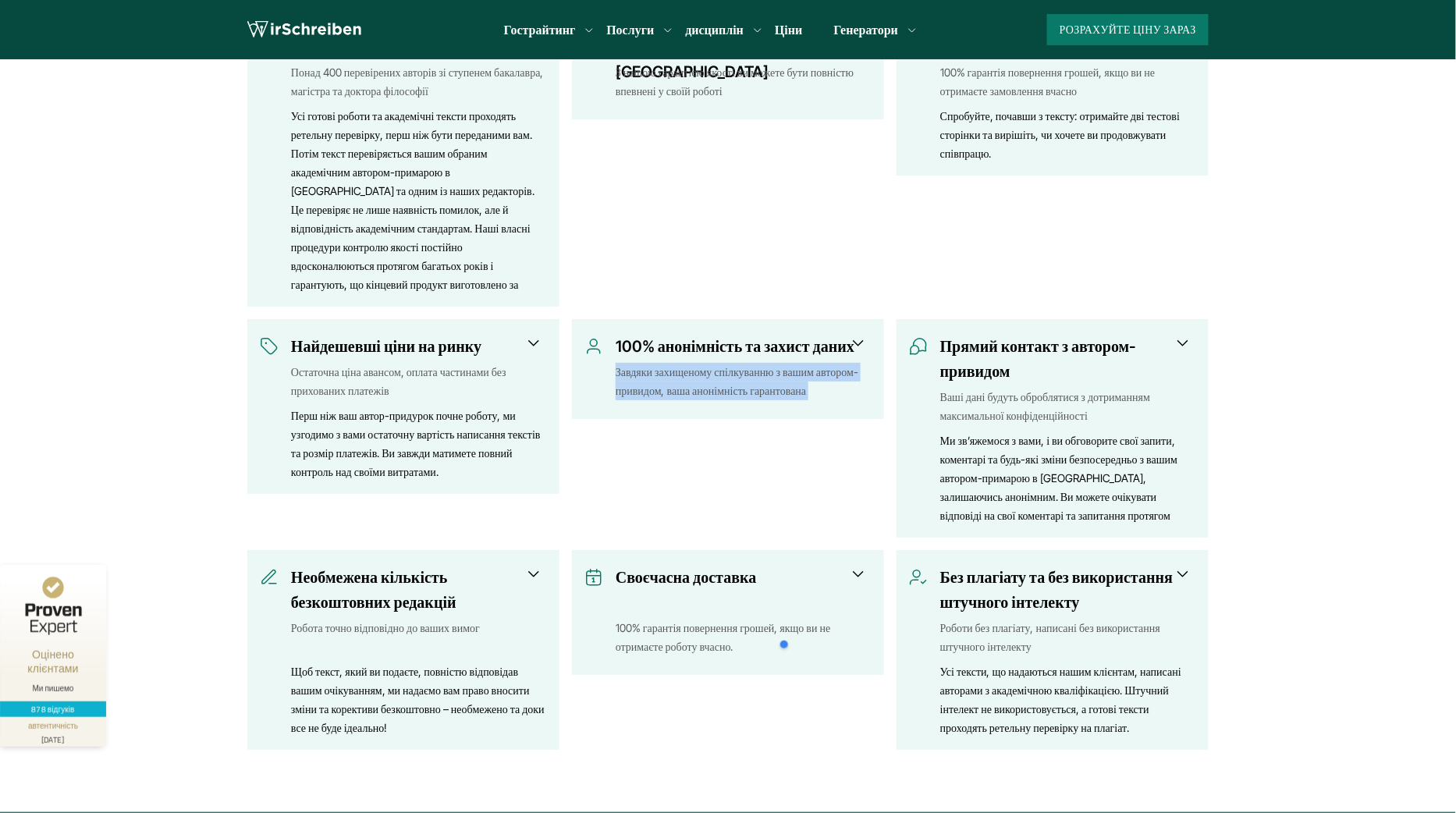
copy div "Завдяки захищеному спілкуванню з вашим автором-привидом, ваша анонімність гаран…"
